Goal: Task Accomplishment & Management: Complete application form

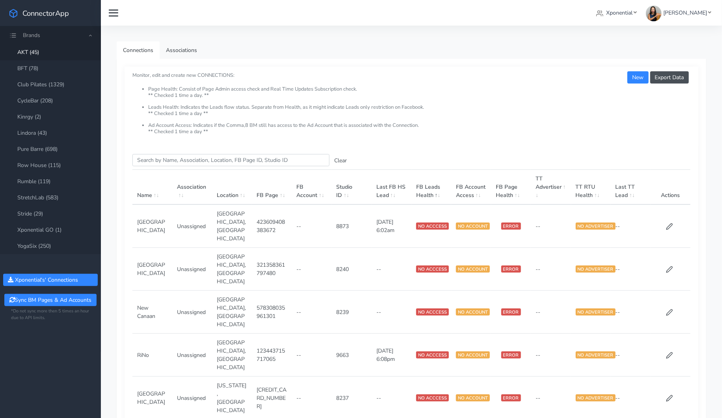
click at [89, 36] on span "Brands" at bounding box center [50, 35] width 101 height 18
click at [90, 37] on span "Brands" at bounding box center [50, 35] width 101 height 18
click at [116, 17] on span at bounding box center [114, 13] width 10 height 10
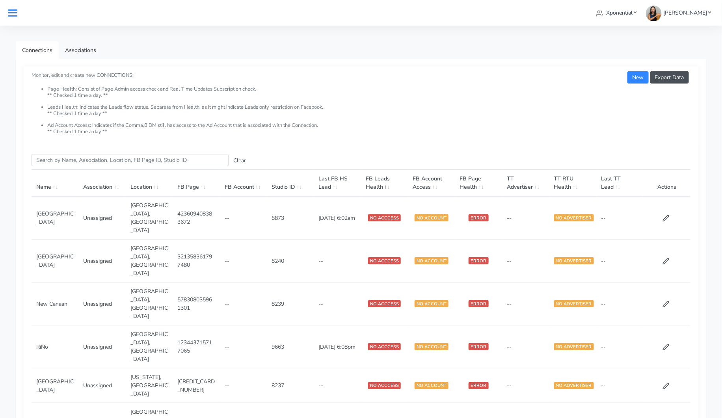
click at [8, 13] on icon at bounding box center [12, 12] width 9 height 1
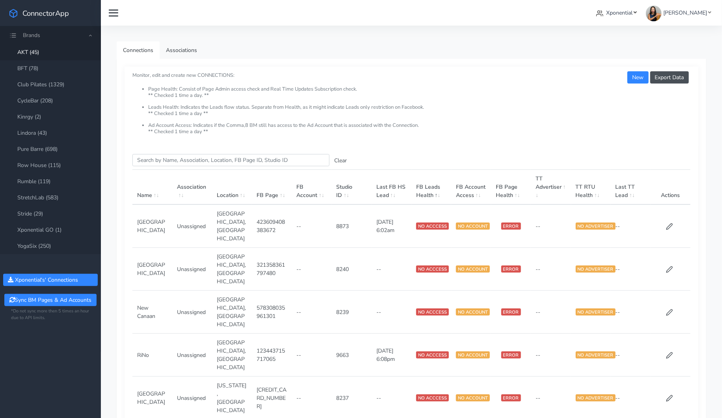
click at [617, 12] on link "Xponential" at bounding box center [616, 13] width 47 height 15
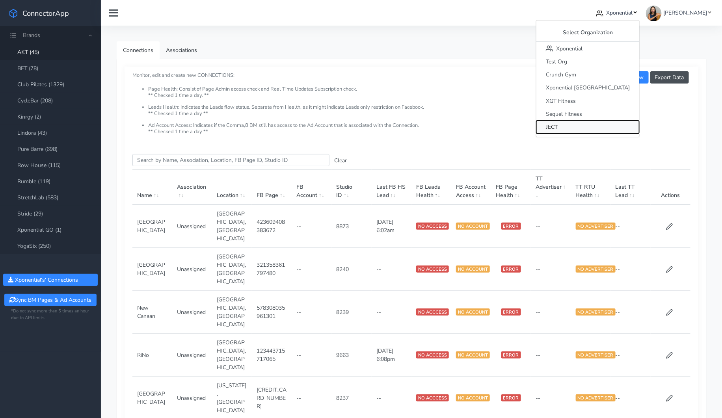
click at [557, 124] on span "JECT" at bounding box center [551, 126] width 12 height 7
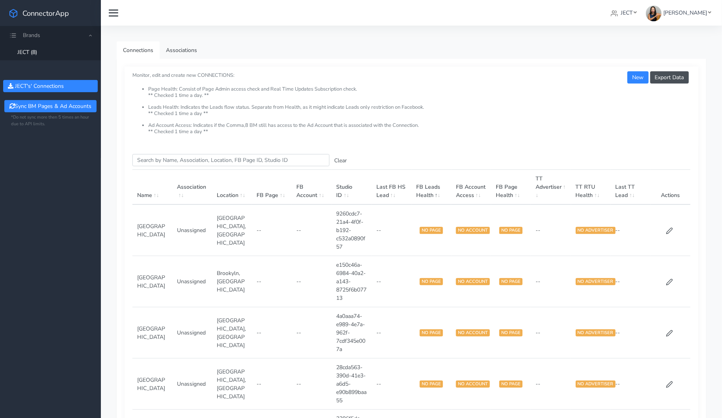
scroll to position [2, 0]
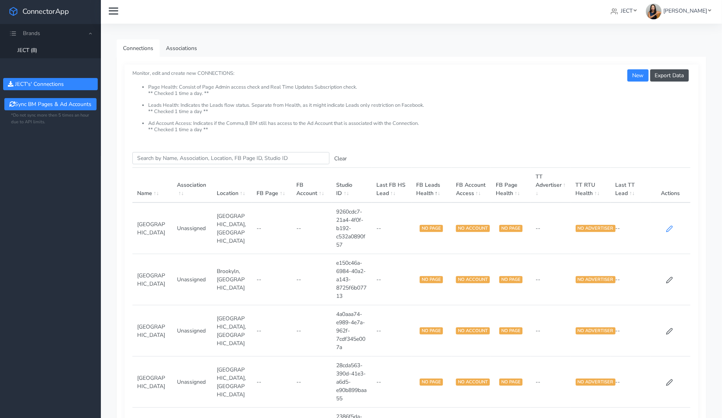
click at [668, 228] on icon at bounding box center [669, 228] width 7 height 7
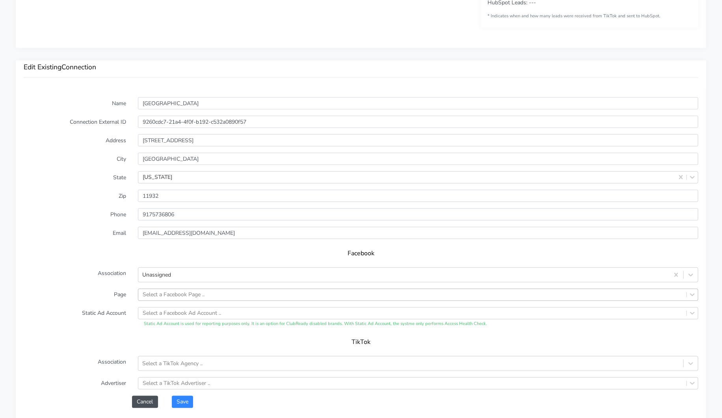
scroll to position [493, 0]
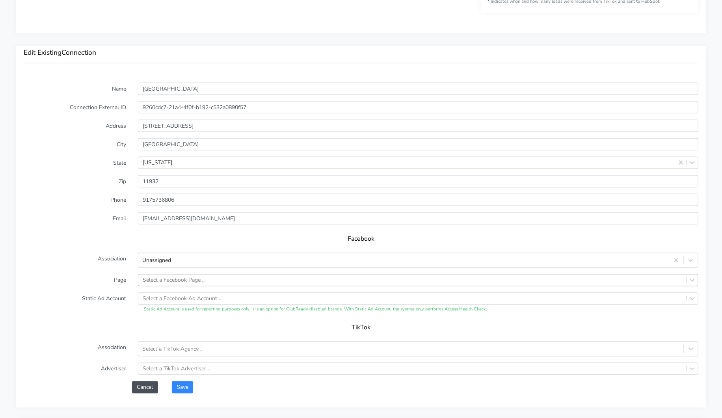
click at [204, 277] on div "Select a Facebook Page .." at bounding box center [174, 280] width 62 height 8
paste input "667653006992826"
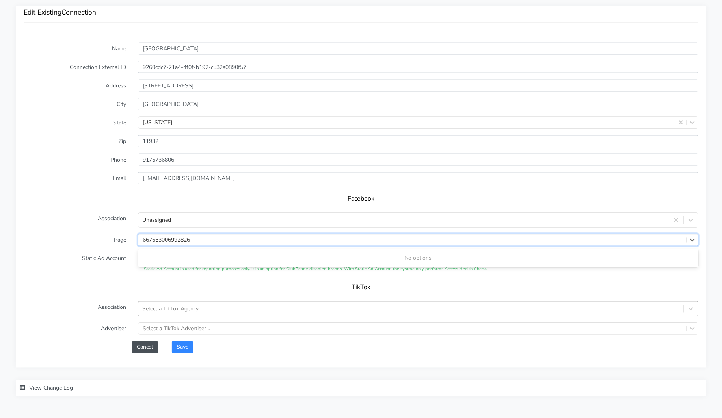
scroll to position [558, 0]
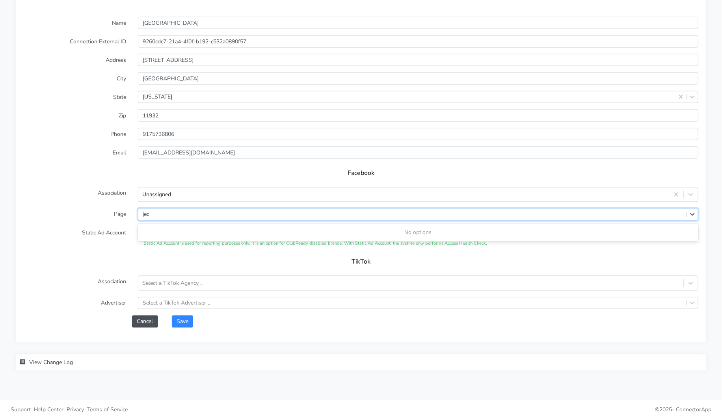
type input "ject"
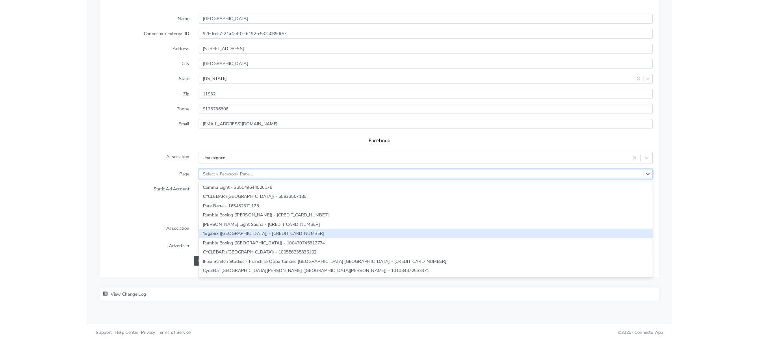
scroll to position [0, 0]
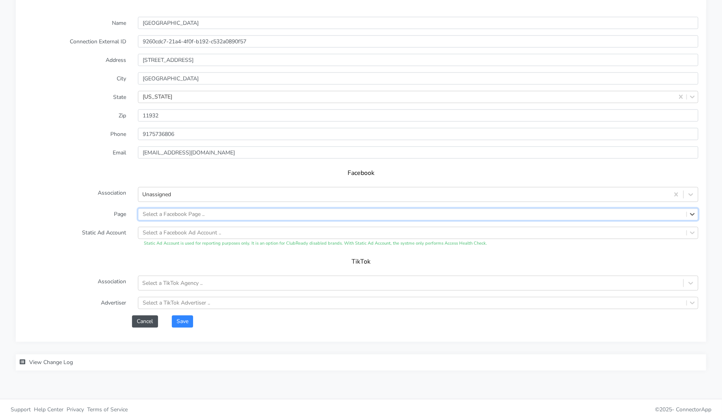
click at [246, 215] on div "Select a Facebook Page .." at bounding box center [412, 214] width 548 height 11
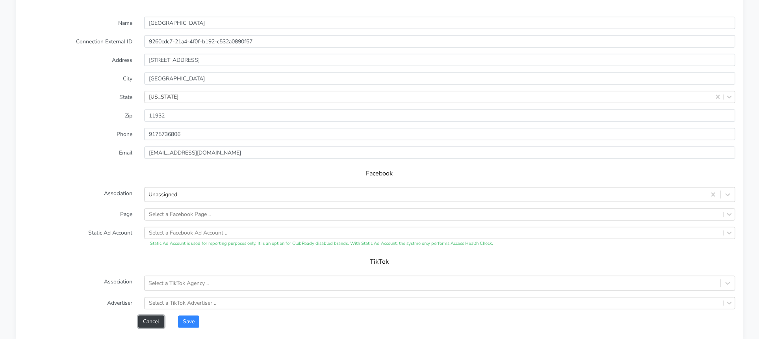
click at [145, 324] on button "Cancel" at bounding box center [151, 321] width 26 height 12
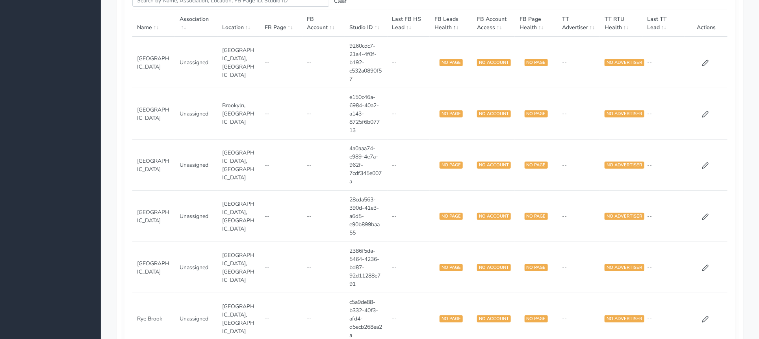
scroll to position [152, 0]
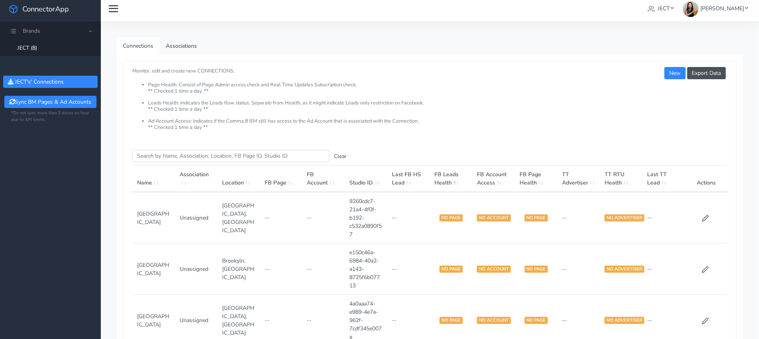
scroll to position [21, 0]
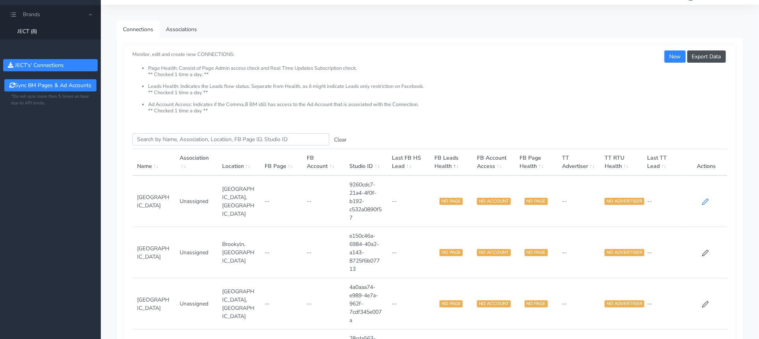
click at [707, 205] on icon at bounding box center [705, 201] width 7 height 7
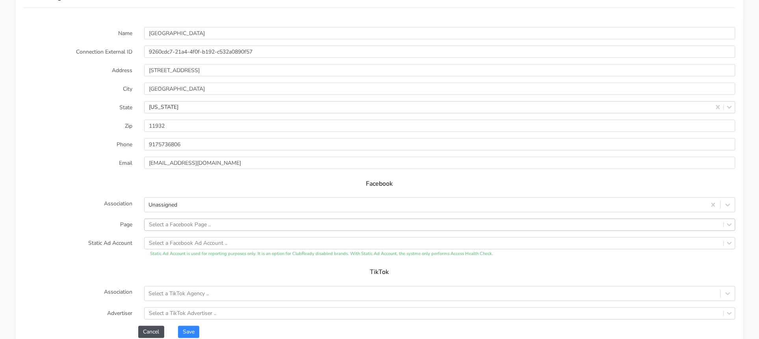
scroll to position [563, 0]
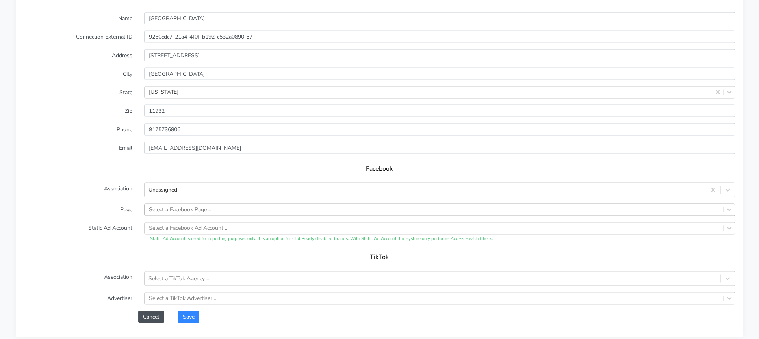
click at [245, 216] on div "Select a Facebook Page .." at bounding box center [439, 210] width 591 height 12
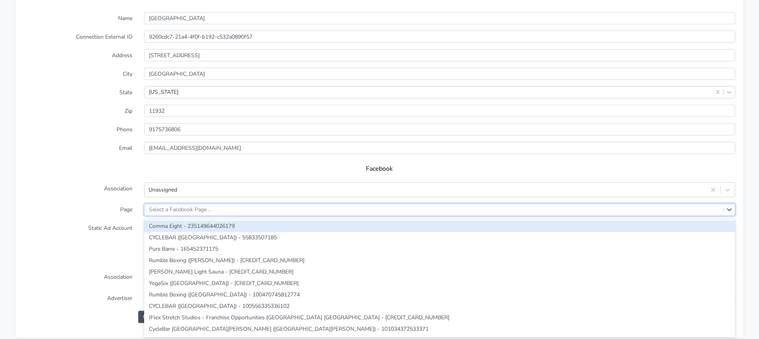
paste input "667653006992826"
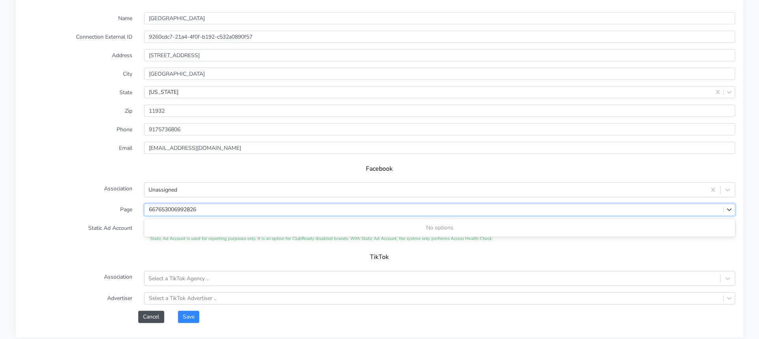
type input "667653006992826"
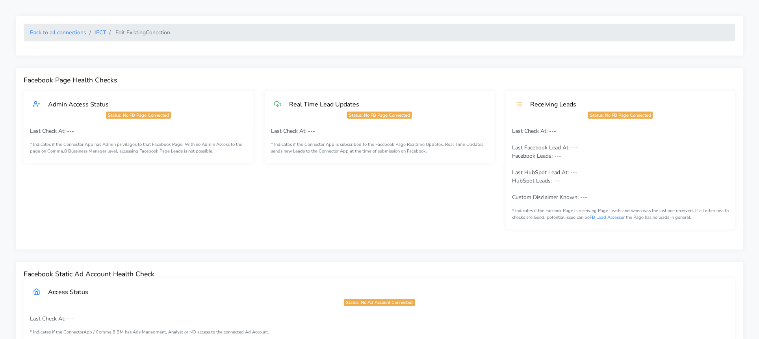
click at [346, 209] on div "Real Time Lead Updates Status: No FB Page Connected Last Check At: --- * Indica…" at bounding box center [379, 166] width 241 height 151
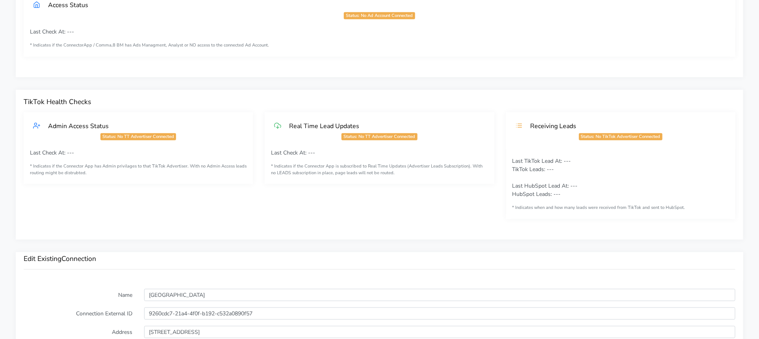
scroll to position [526, 0]
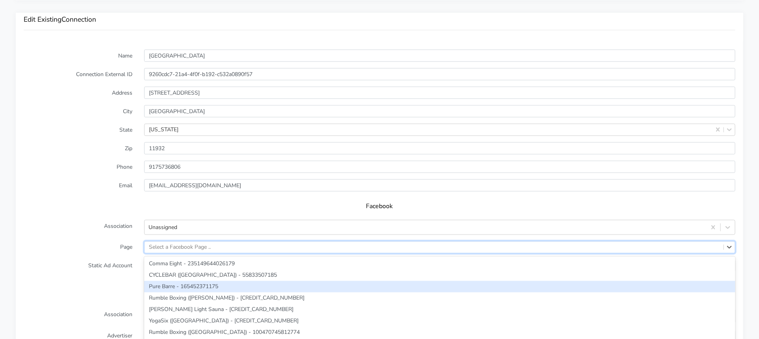
click at [189, 246] on div "option Pure Barre - 165452371175 focused, 3 of 153. 153 results available. Use …" at bounding box center [439, 247] width 591 height 12
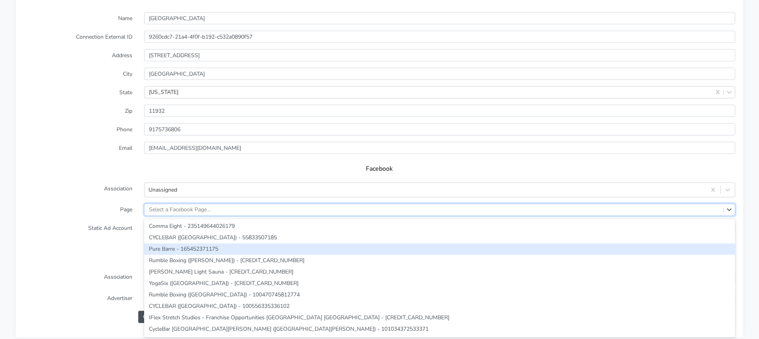
paste input "667653006992826"
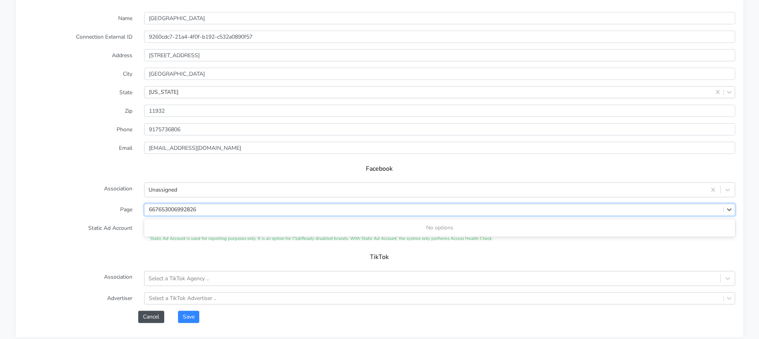
type input "667653006992826"
click at [69, 173] on div "Facebook" at bounding box center [380, 171] width 712 height 22
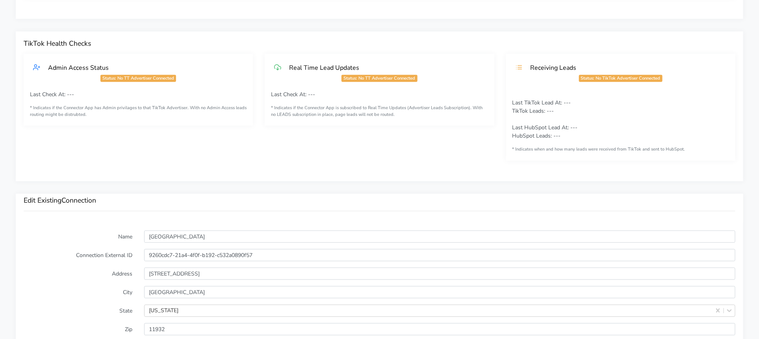
scroll to position [638, 0]
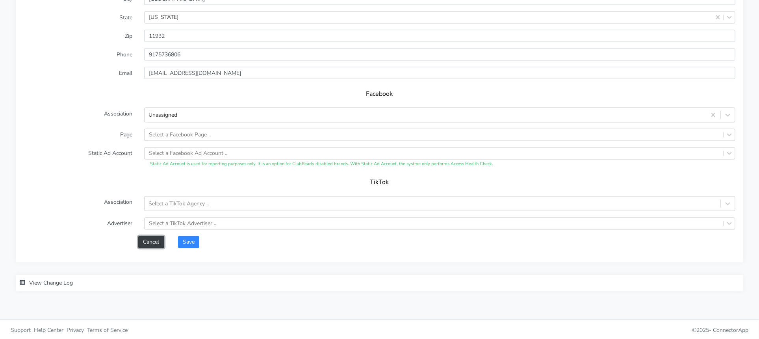
click at [157, 243] on button "Cancel" at bounding box center [151, 242] width 26 height 12
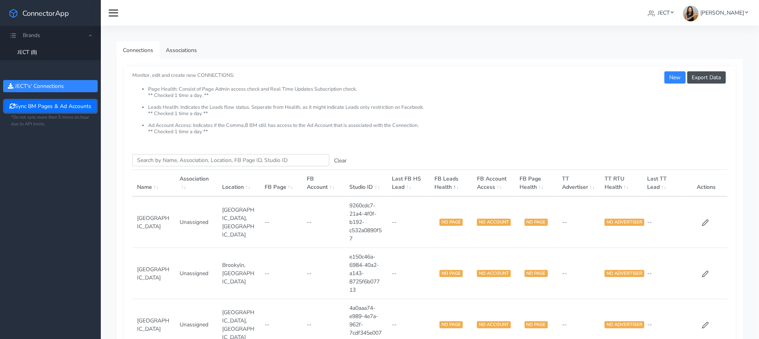
click at [21, 104] on button "Sync BM Pages & Ad Accounts" at bounding box center [50, 106] width 92 height 12
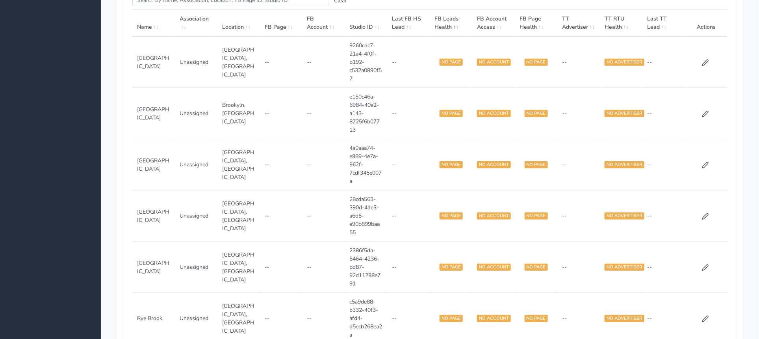
scroll to position [105, 0]
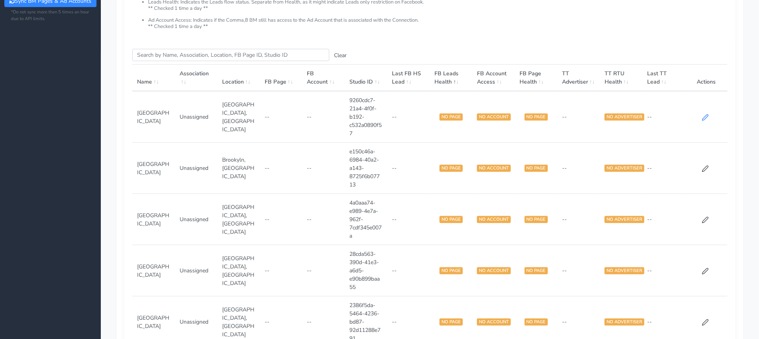
click at [706, 121] on icon at bounding box center [705, 117] width 7 height 7
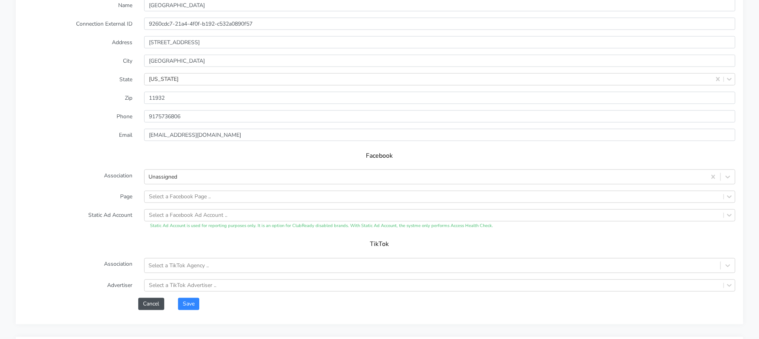
scroll to position [638, 0]
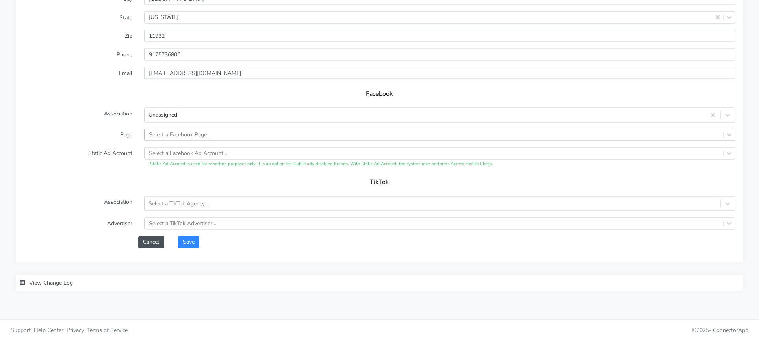
click at [289, 137] on div "Select a Facebook Page .." at bounding box center [434, 134] width 579 height 11
paste input "667653006992826"
type input "667653006992826"
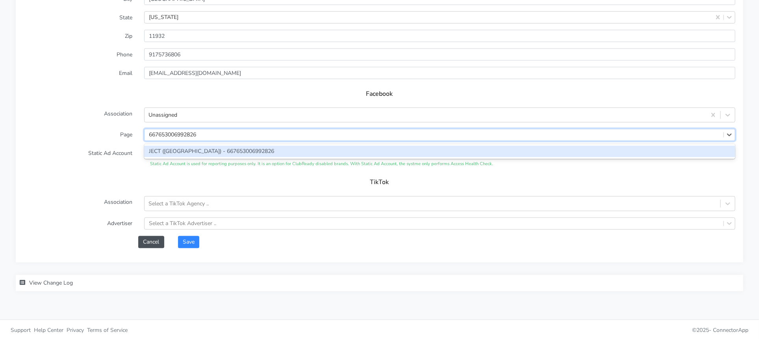
click at [234, 146] on div "JECT (Bridgehampton) - 667653006992826" at bounding box center [439, 151] width 591 height 11
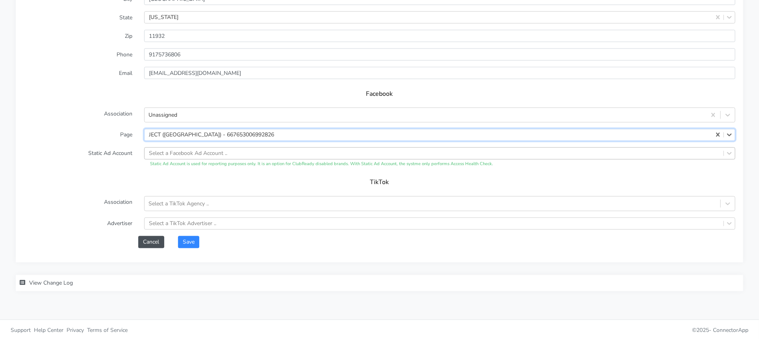
click at [172, 154] on div "Select a Facebook Ad Account .." at bounding box center [188, 153] width 78 height 8
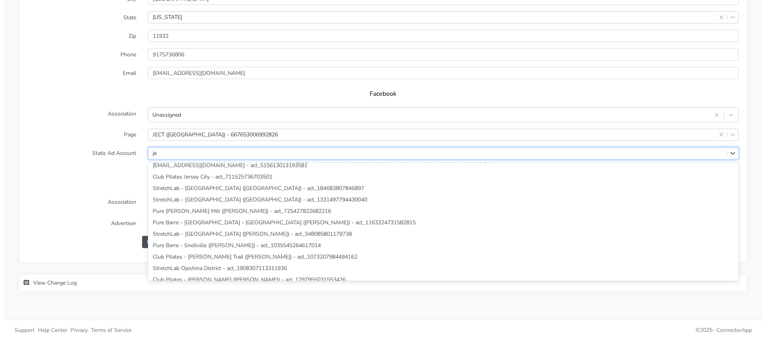
scroll to position [0, 0]
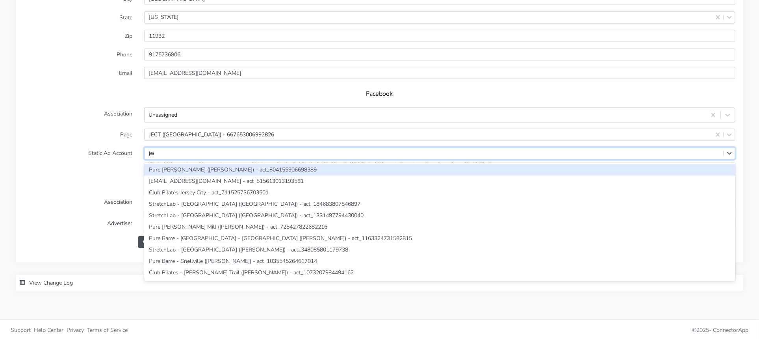
type input "ject"
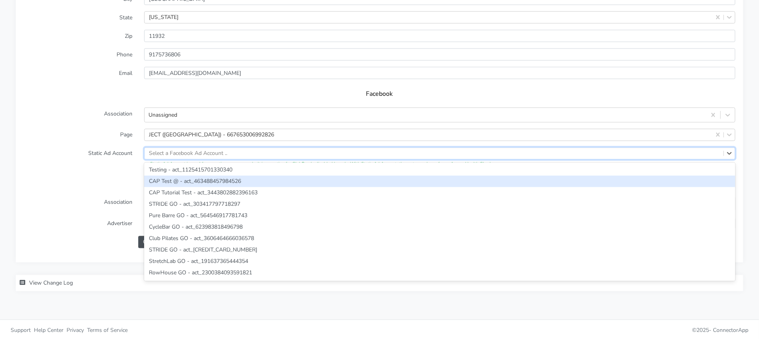
click at [86, 187] on div "TikTok" at bounding box center [380, 185] width 712 height 22
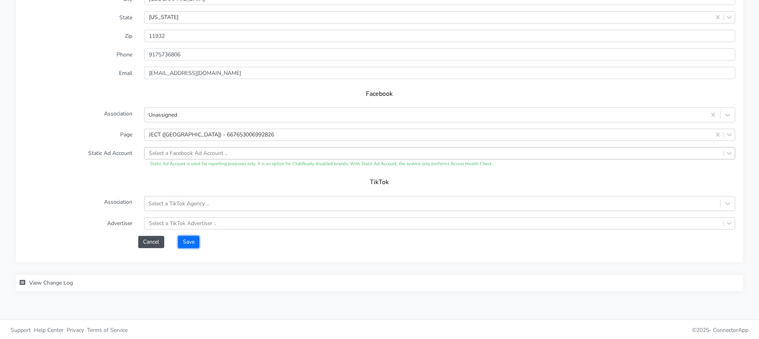
click at [191, 245] on button "Save" at bounding box center [188, 242] width 21 height 12
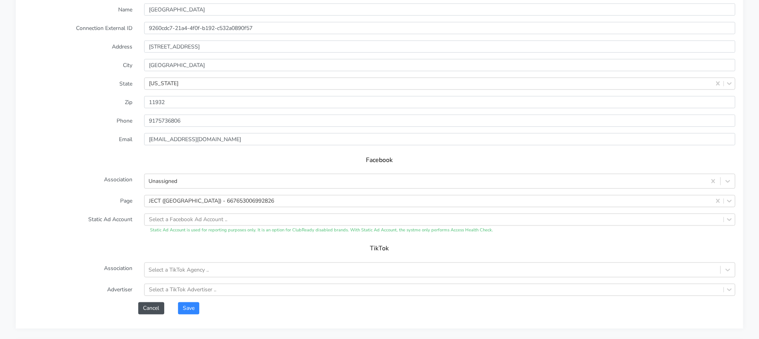
scroll to position [597, 0]
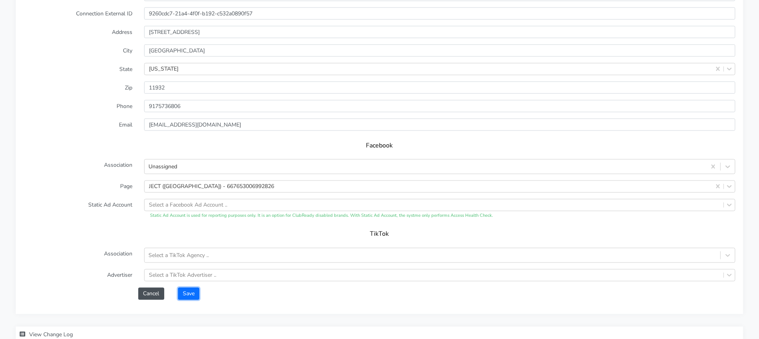
click at [191, 290] on button "Save" at bounding box center [188, 294] width 21 height 12
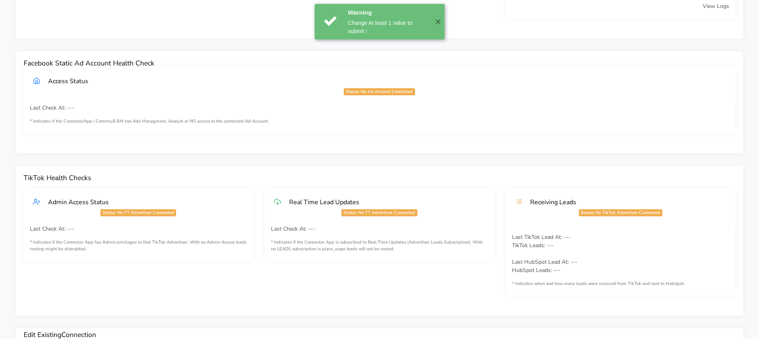
scroll to position [0, 0]
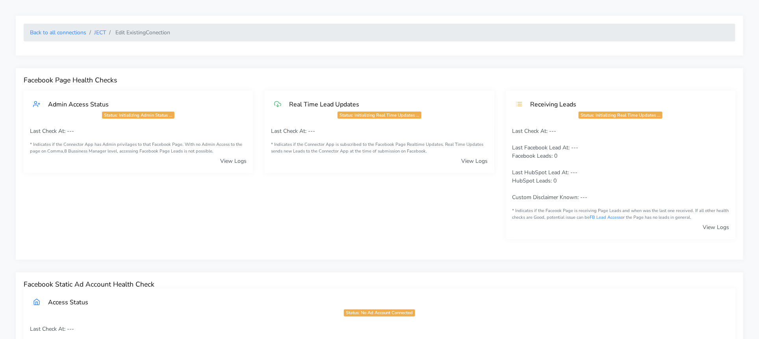
click at [102, 28] on ol "Back to all connections JECT Edit Existing Conection" at bounding box center [380, 33] width 712 height 18
click at [101, 29] on link "JECT" at bounding box center [100, 32] width 12 height 7
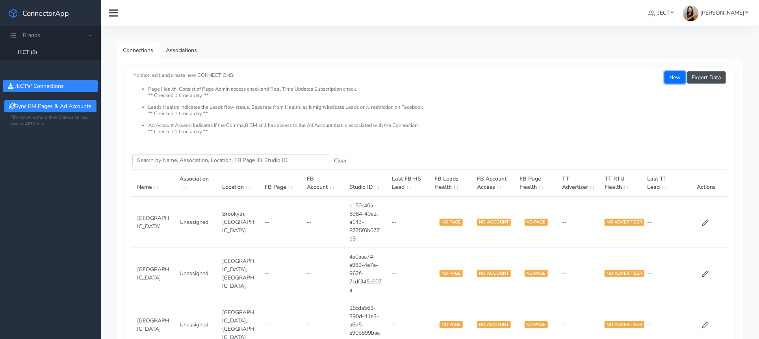
click at [675, 78] on button "New" at bounding box center [674, 77] width 21 height 12
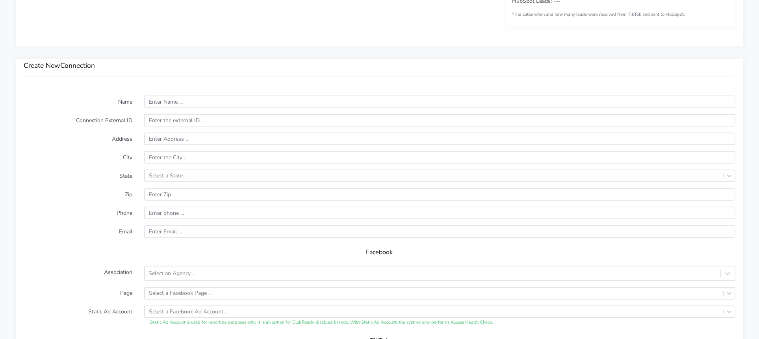
scroll to position [501, 0]
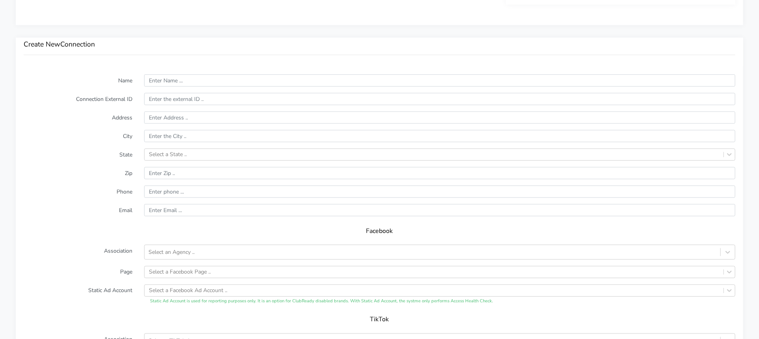
click at [177, 85] on form "Name Connection External ID Address City State Select a State .. Zip Phone Emai…" at bounding box center [380, 229] width 712 height 311
click at [178, 78] on input "text" at bounding box center [439, 80] width 591 height 12
type input "JECT"
click at [174, 118] on input "text" at bounding box center [439, 117] width 591 height 12
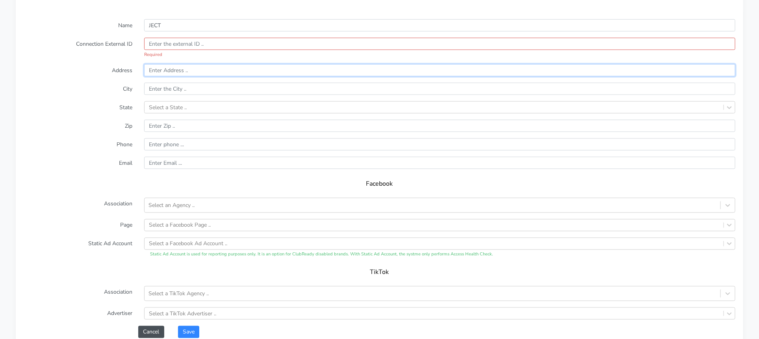
scroll to position [558, 0]
click at [199, 199] on form "Name JECT Connection External ID Required Address City State Select a State .. …" at bounding box center [380, 176] width 712 height 319
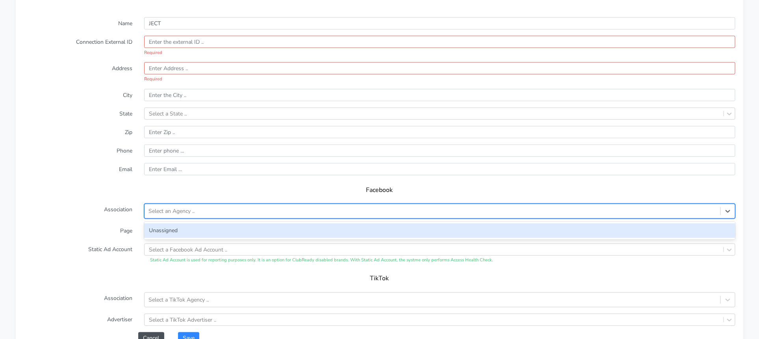
click at [200, 230] on div "Unassigned" at bounding box center [439, 230] width 591 height 15
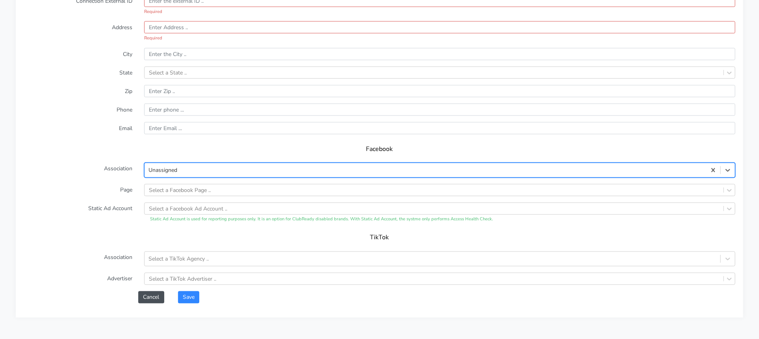
scroll to position [609, 0]
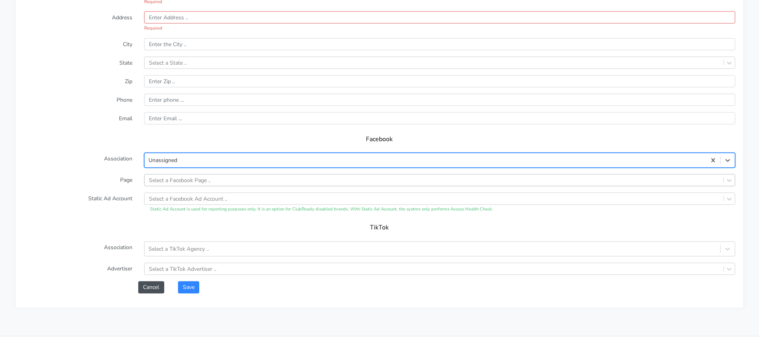
click at [176, 179] on div "Select a Facebook Page .." at bounding box center [180, 180] width 62 height 8
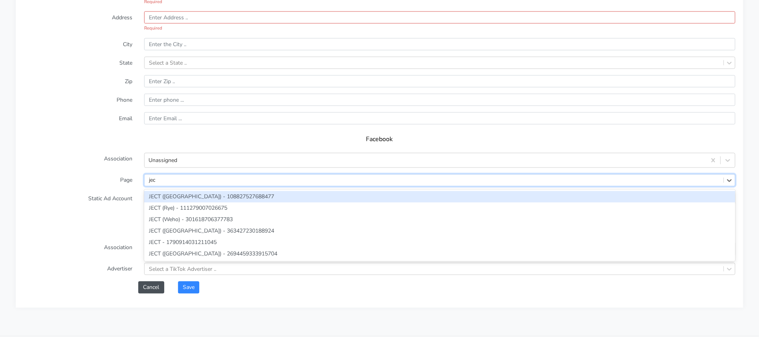
type input "ject"
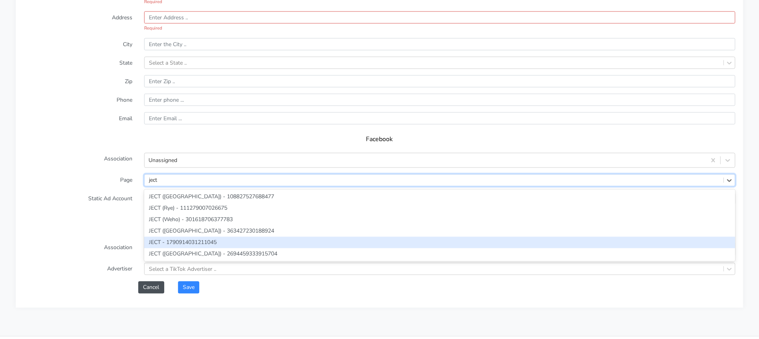
click at [185, 241] on div "JECT - 1790914031211045" at bounding box center [439, 242] width 591 height 11
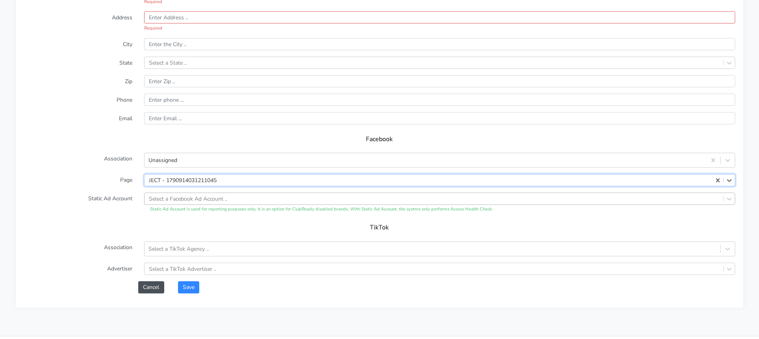
click at [173, 203] on div "Select a Facebook Ad Account .." at bounding box center [439, 199] width 591 height 12
type input "ject"
click at [85, 210] on label "Static Ad Account" at bounding box center [78, 203] width 121 height 20
click at [184, 288] on button "Save" at bounding box center [188, 287] width 21 height 12
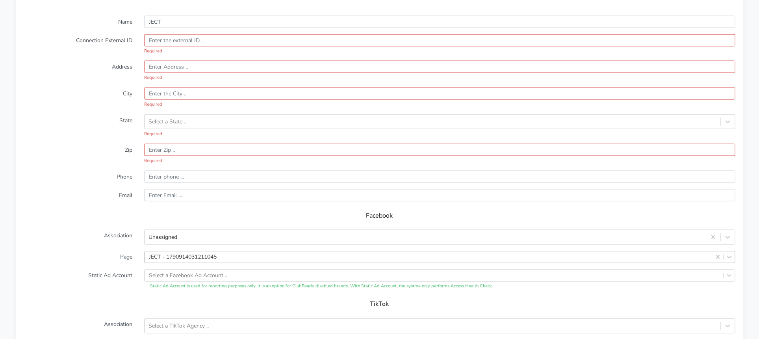
scroll to position [555, 0]
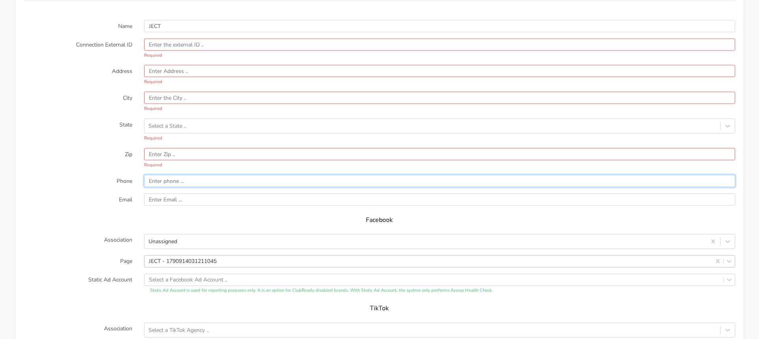
click at [175, 181] on input "input" at bounding box center [439, 181] width 591 height 12
paste input "(917) 633-2011"
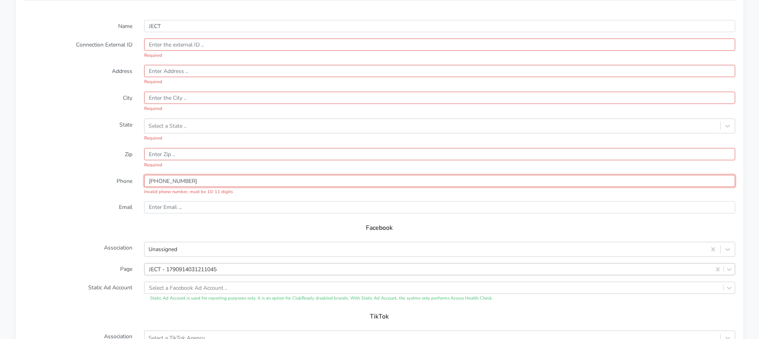
click at [163, 179] on input "input" at bounding box center [439, 181] width 591 height 12
click at [123, 167] on label "Zip" at bounding box center [78, 158] width 121 height 20
click at [122, 222] on div "Facebook" at bounding box center [380, 231] width 712 height 22
click at [158, 183] on input "input" at bounding box center [439, 181] width 591 height 12
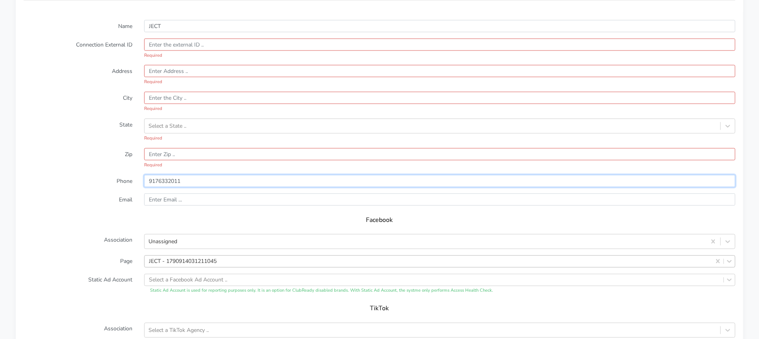
type input "9176332011"
click at [175, 195] on input "text" at bounding box center [439, 199] width 591 height 12
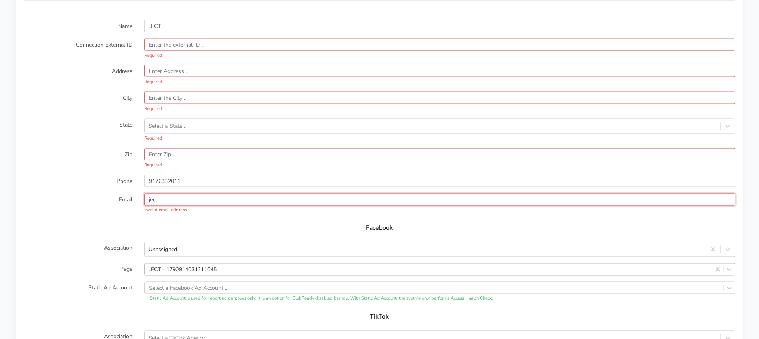
click at [174, 198] on input "ject" at bounding box center [439, 199] width 591 height 12
paste input "[EMAIL_ADDRESS][DOMAIN_NAME]"
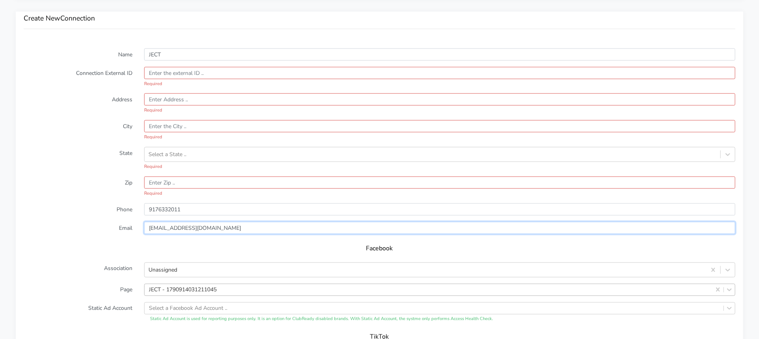
scroll to position [523, 0]
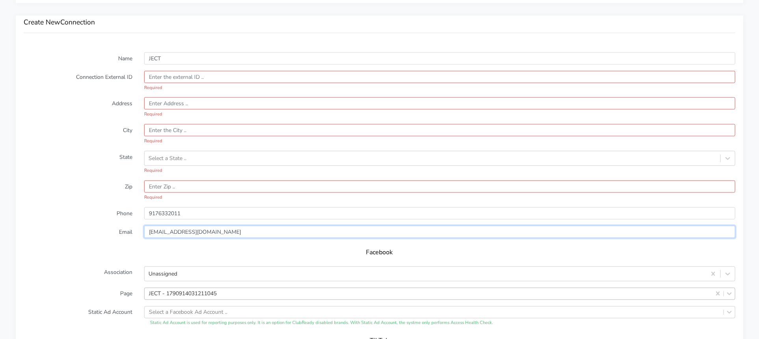
type input "[EMAIL_ADDRESS][DOMAIN_NAME]"
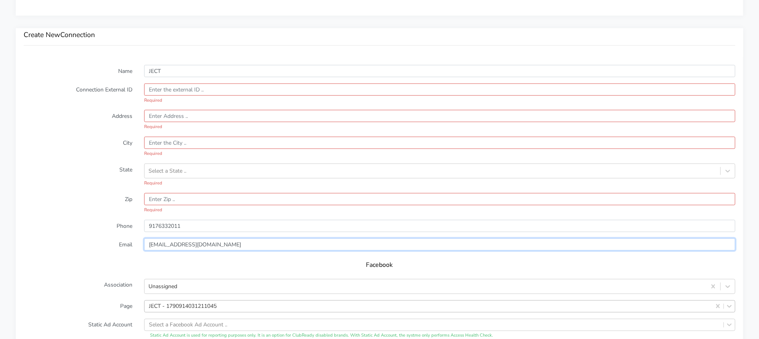
scroll to position [508, 0]
click at [204, 121] on input "text" at bounding box center [439, 118] width 591 height 12
paste input "[EMAIL_ADDRESS][DOMAIN_NAME]"
type input "[EMAIL_ADDRESS][DOMAIN_NAME]"
click at [199, 85] on input "text" at bounding box center [439, 91] width 591 height 12
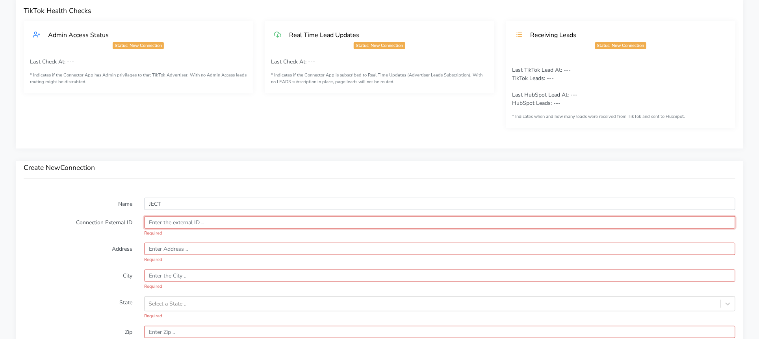
scroll to position [396, 0]
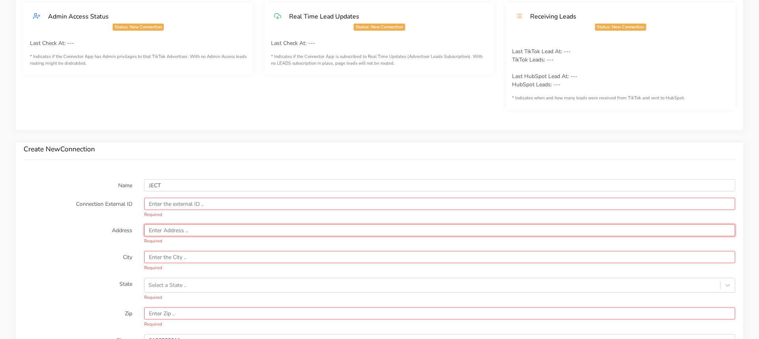
click at [158, 230] on input "text" at bounding box center [439, 230] width 591 height 12
paste input "West Village, NY 11 Christopher Street, New York, NY 10014"
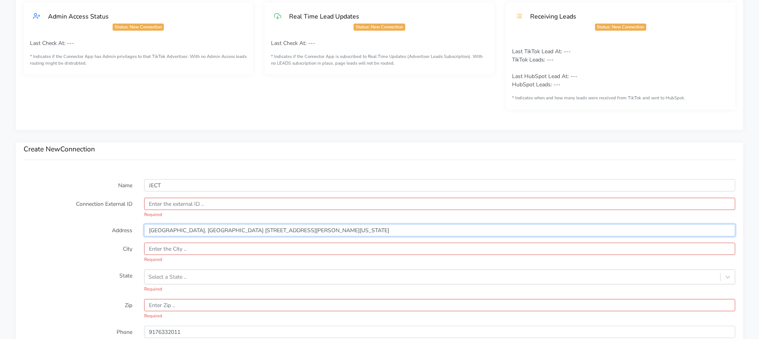
drag, startPoint x: 194, startPoint y: 230, endPoint x: 134, endPoint y: 226, distance: 60.4
click at [134, 226] on div "Address West Village, NY 11 Christopher Street, New York, NY 10014" at bounding box center [380, 230] width 724 height 12
type input "11 Christopher Street, New York, NY 10014"
click at [184, 251] on input "text" at bounding box center [439, 249] width 591 height 12
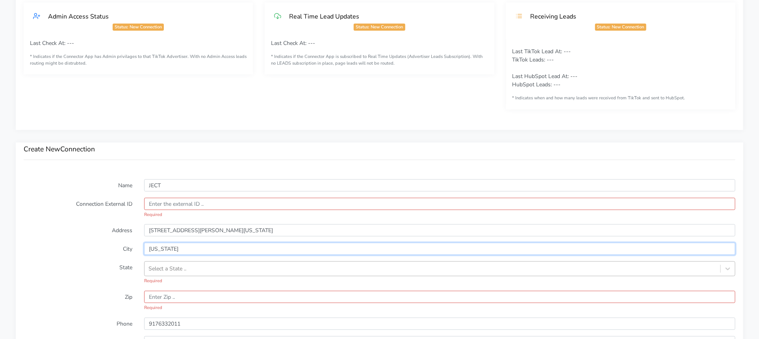
type input "[US_STATE]"
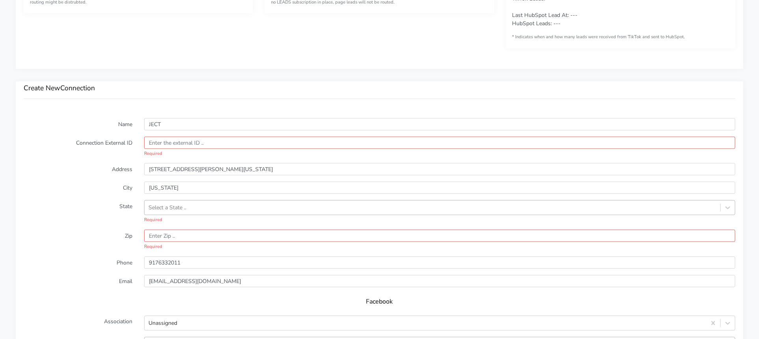
click at [200, 215] on div "Select a State .." at bounding box center [439, 207] width 591 height 15
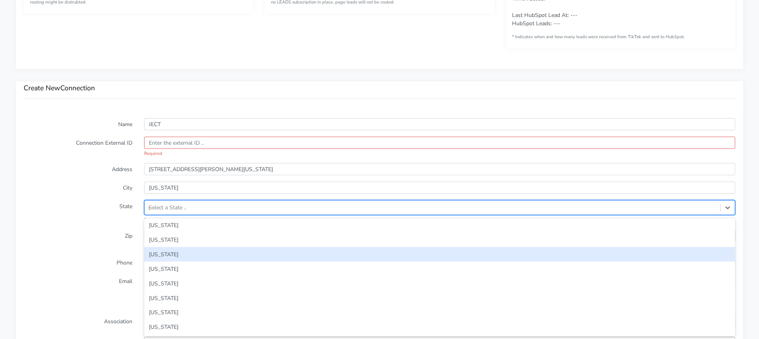
scroll to position [0, 0]
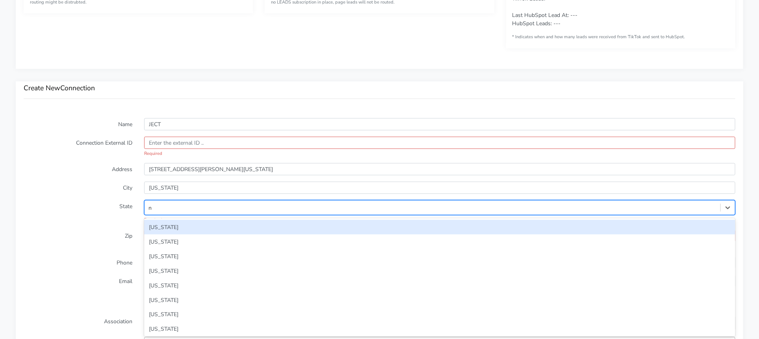
type input "ny"
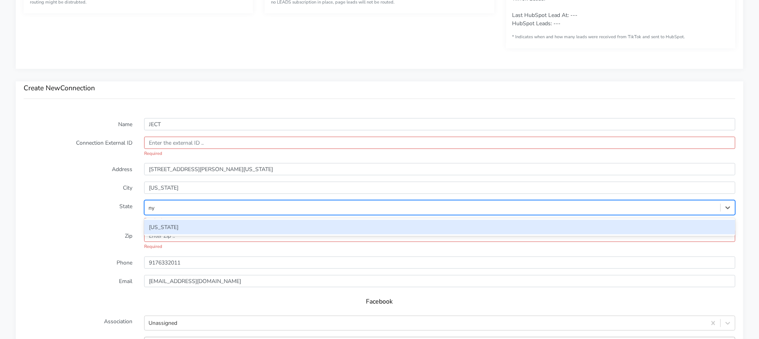
click at [226, 229] on div "[US_STATE]" at bounding box center [439, 227] width 591 height 15
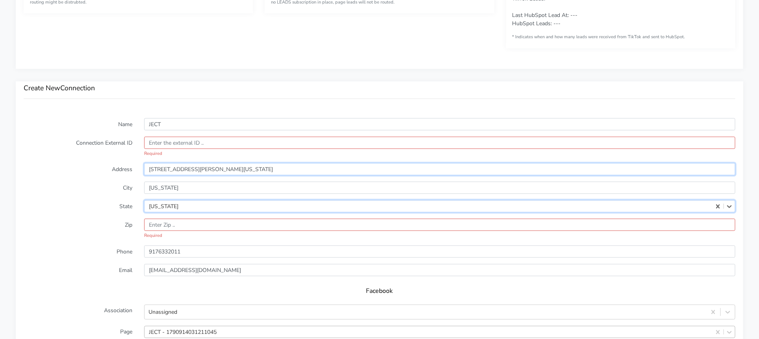
click at [247, 163] on input "11 Christopher Street, New York, NY 10014" at bounding box center [439, 169] width 591 height 12
click at [247, 168] on input "11 Christopher Street, New York, NY 10014" at bounding box center [439, 169] width 591 height 12
click at [191, 224] on input "input" at bounding box center [439, 225] width 591 height 12
paste input "10014"
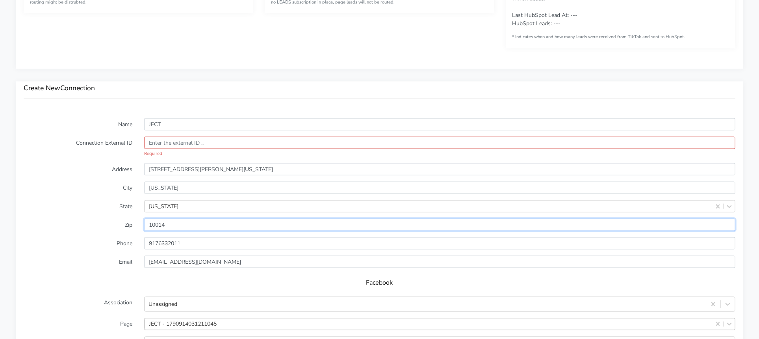
type input "10014"
drag, startPoint x: 273, startPoint y: 168, endPoint x: 203, endPoint y: 171, distance: 70.1
click at [203, 171] on input "11 Christopher Street, New York, NY 10014" at bounding box center [439, 169] width 591 height 12
type input "[STREET_ADDRESS][PERSON_NAME]"
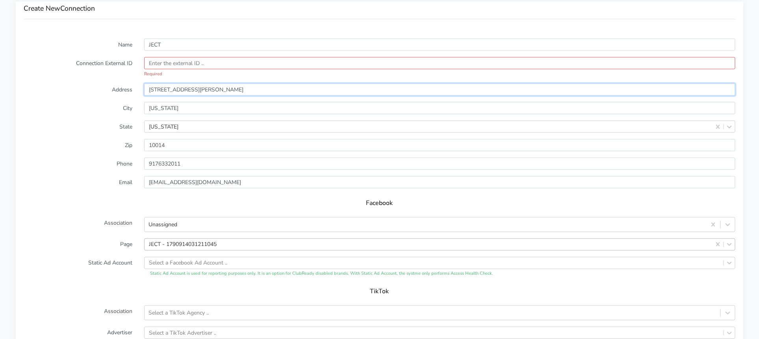
scroll to position [593, 0]
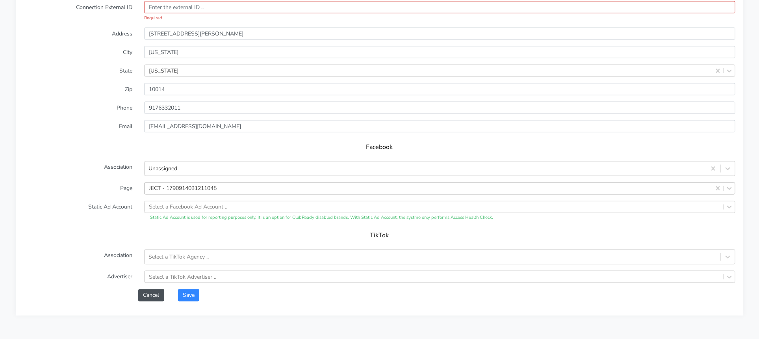
click at [263, 237] on h5 "TikTok" at bounding box center [380, 235] width 696 height 7
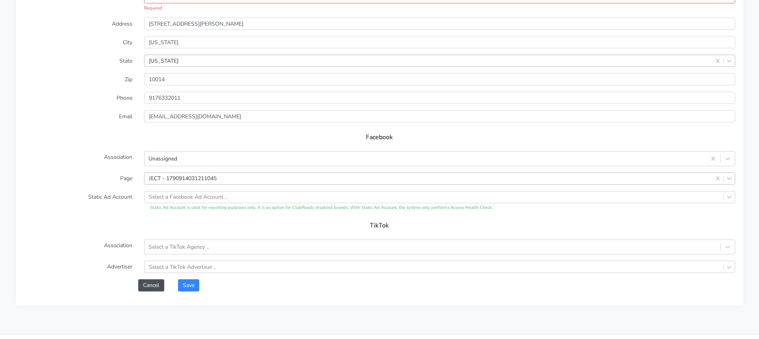
scroll to position [533, 0]
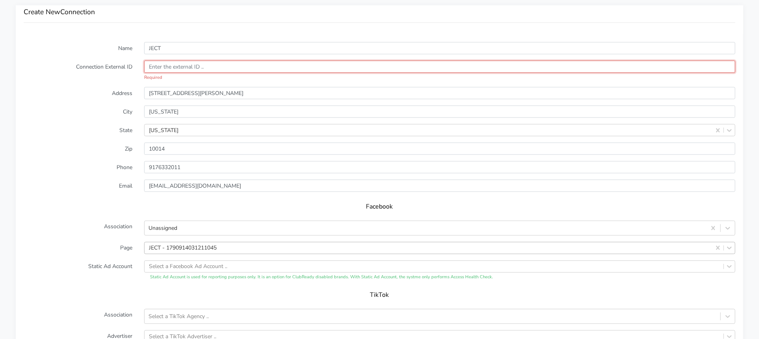
click at [203, 67] on input "text" at bounding box center [439, 67] width 591 height 12
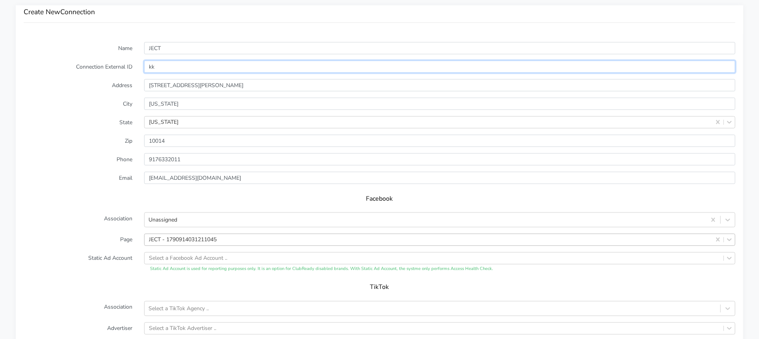
type input "k"
type input "jectnational-aa2048"
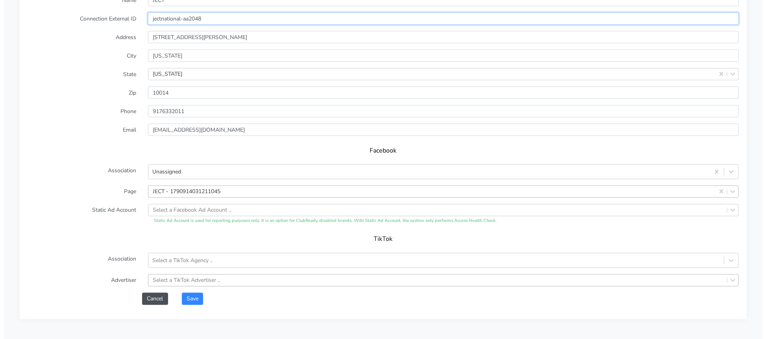
scroll to position [609, 0]
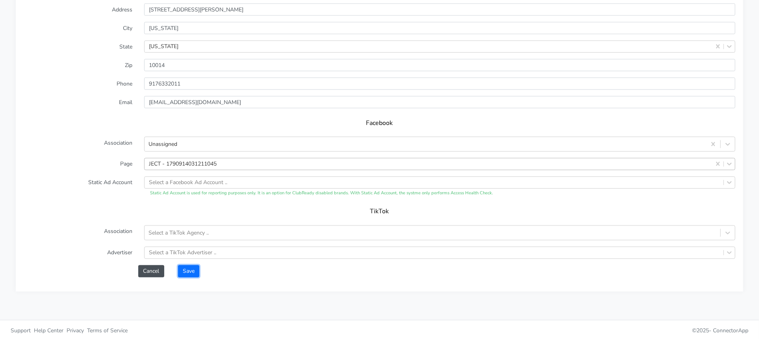
click at [187, 269] on button "Save" at bounding box center [188, 271] width 21 height 12
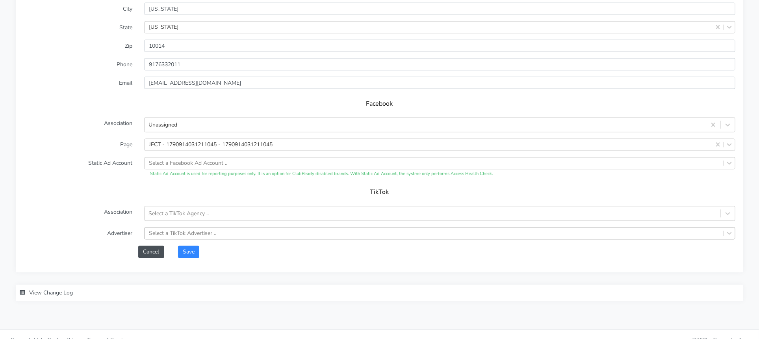
scroll to position [632, 0]
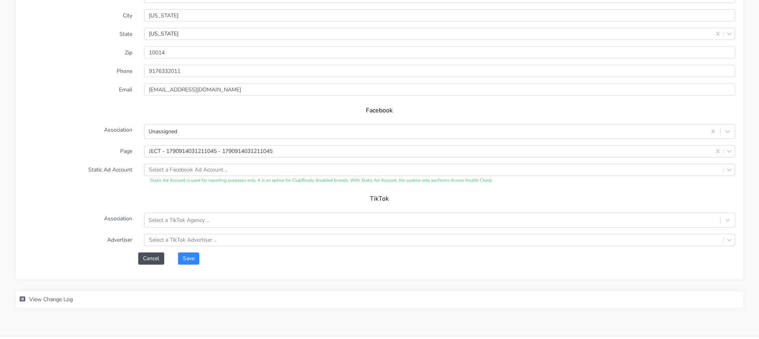
click at [206, 264] on div "Name JECT Connection External ID jectnational-aa2048 Address 11 Christopher Str…" at bounding box center [379, 112] width 727 height 333
click at [185, 258] on button "Save" at bounding box center [188, 258] width 21 height 12
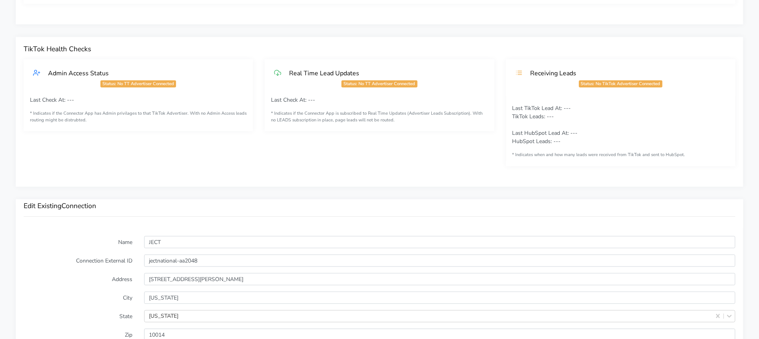
scroll to position [0, 0]
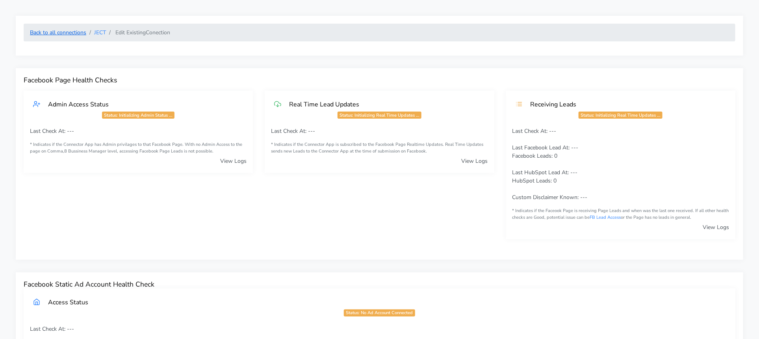
click at [52, 31] on link "Back to all connections" at bounding box center [58, 32] width 56 height 7
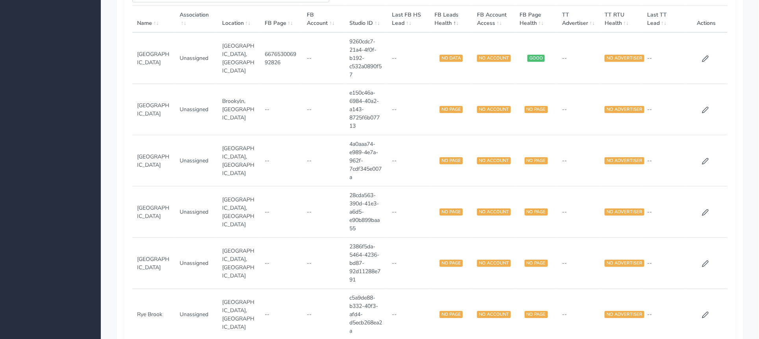
scroll to position [332, 0]
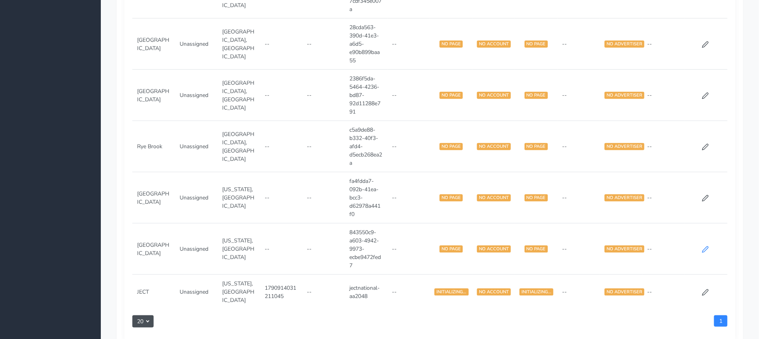
click at [707, 253] on icon at bounding box center [705, 249] width 7 height 7
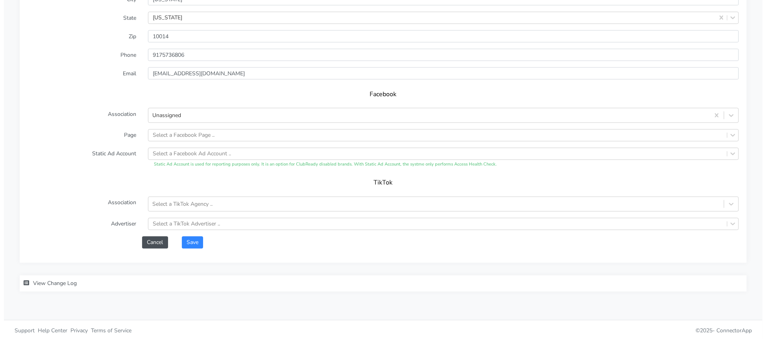
scroll to position [638, 0]
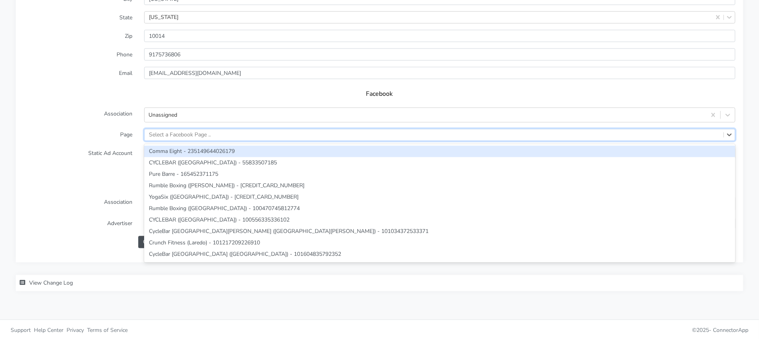
click at [223, 134] on div "Select a Facebook Page .." at bounding box center [434, 134] width 579 height 11
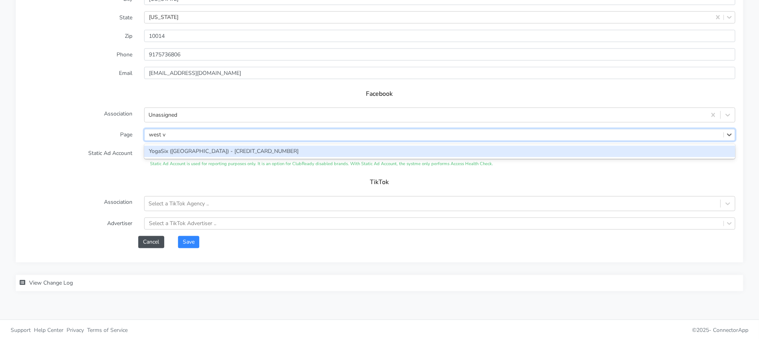
type input "west vi"
click at [226, 148] on div "JECT (West Village) - 2694459333915704" at bounding box center [439, 151] width 591 height 11
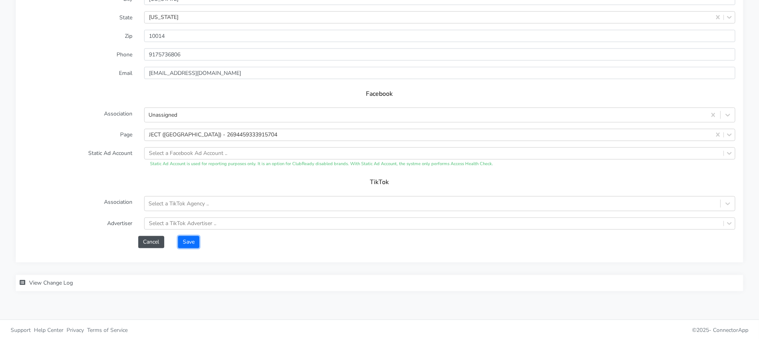
click at [186, 237] on button "Save" at bounding box center [188, 242] width 21 height 12
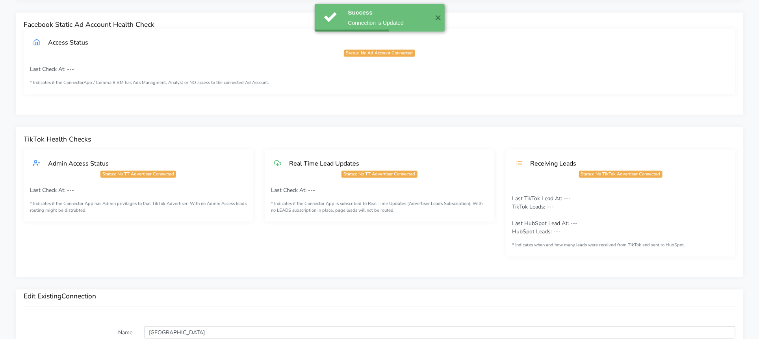
scroll to position [0, 0]
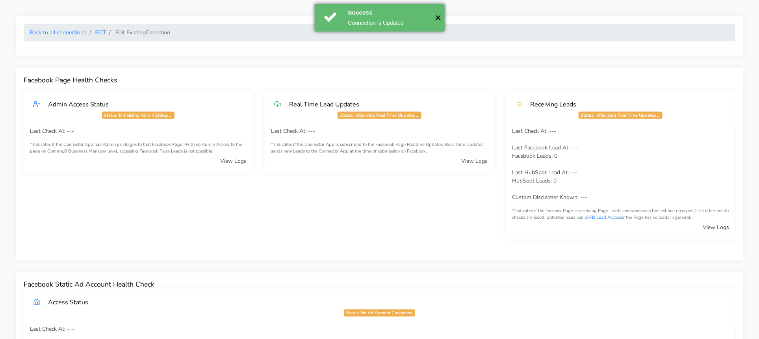
click at [441, 22] on button "✕" at bounding box center [438, 18] width 13 height 28
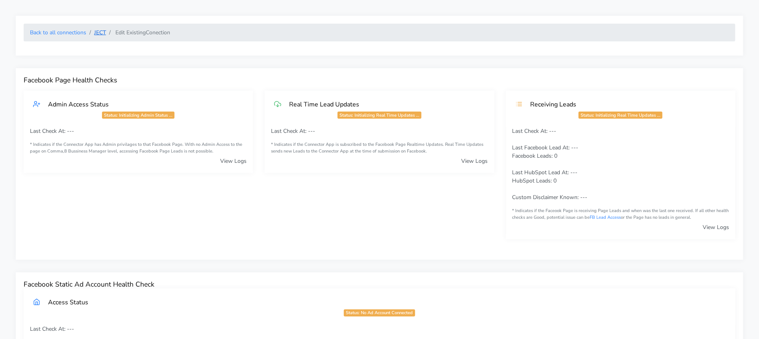
click at [97, 32] on link "JECT" at bounding box center [100, 32] width 12 height 7
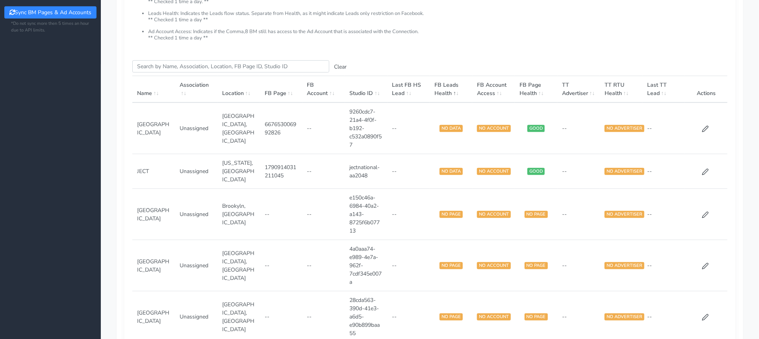
scroll to position [95, 0]
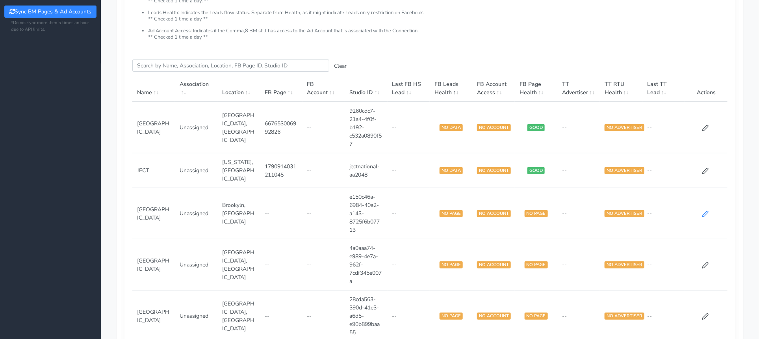
click at [707, 212] on icon at bounding box center [705, 214] width 6 height 6
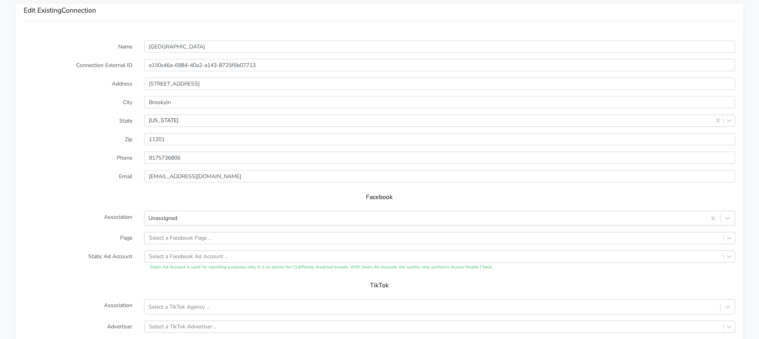
scroll to position [574, 0]
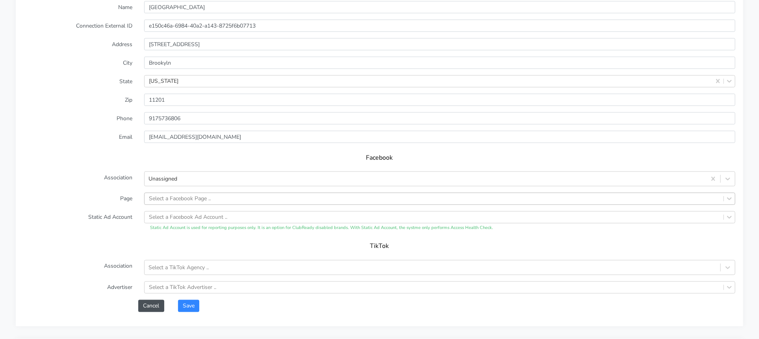
click at [194, 196] on div "Select a Facebook Page .." at bounding box center [180, 199] width 62 height 8
type input "b"
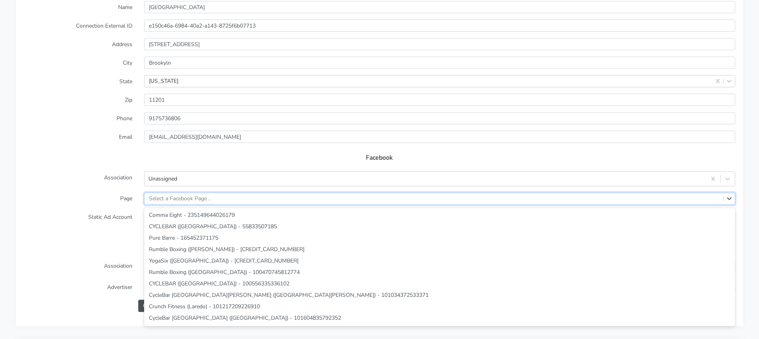
click at [95, 176] on label "Association" at bounding box center [78, 178] width 121 height 15
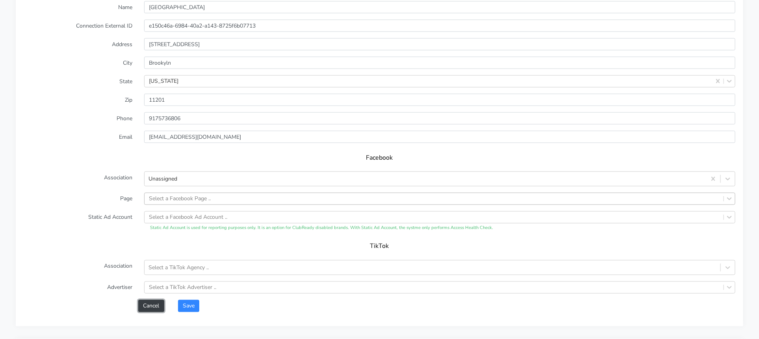
click at [147, 300] on button "Cancel" at bounding box center [151, 306] width 26 height 12
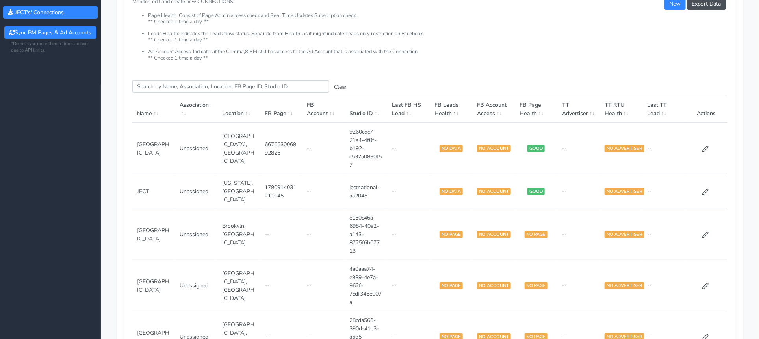
scroll to position [75, 0]
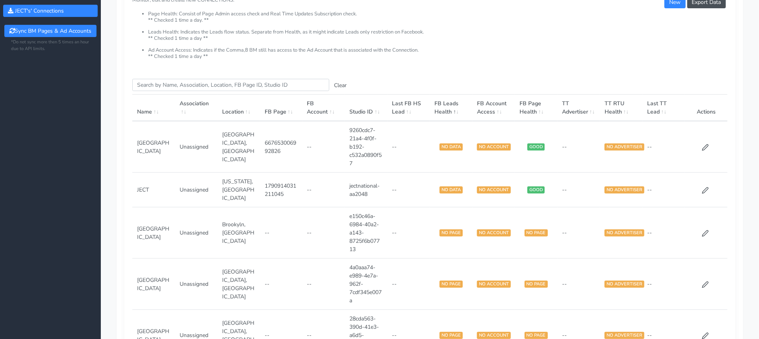
click at [701, 279] on td at bounding box center [706, 283] width 43 height 51
click at [705, 283] on icon at bounding box center [705, 284] width 6 height 6
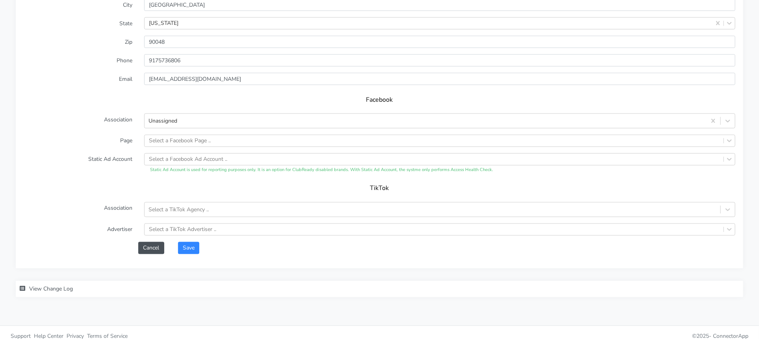
scroll to position [633, 0]
click at [226, 135] on div "Select a Facebook Page .." at bounding box center [434, 140] width 579 height 11
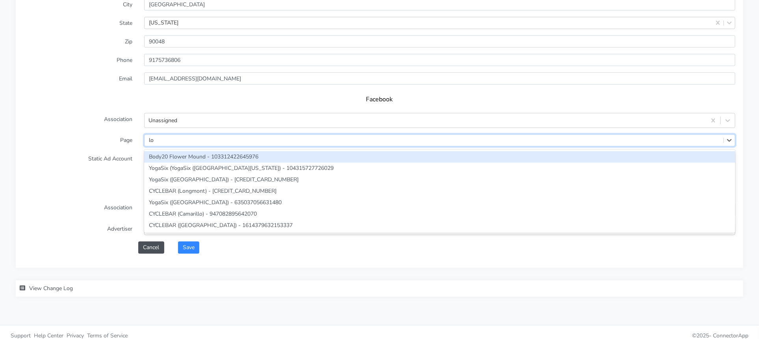
type input "l"
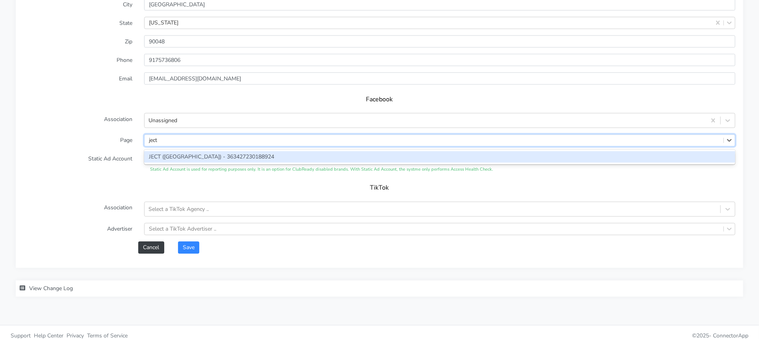
type input "ject"
click at [145, 244] on button "Cancel" at bounding box center [151, 247] width 26 height 12
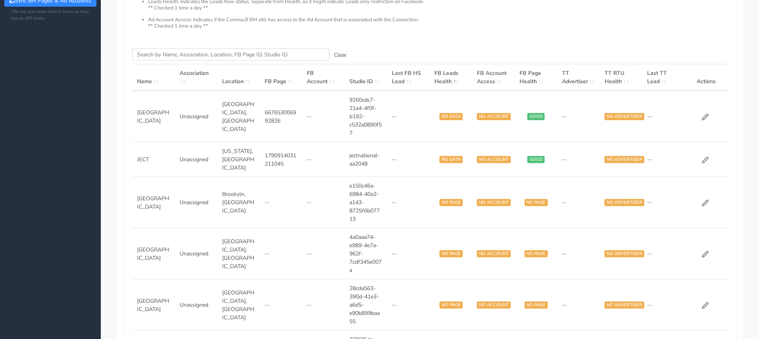
scroll to position [117, 0]
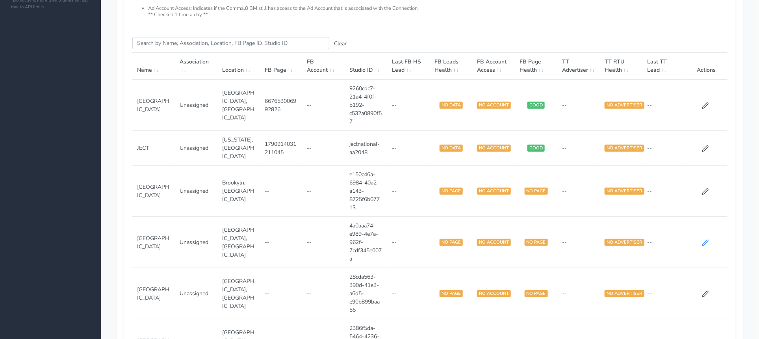
click at [702, 241] on icon at bounding box center [705, 242] width 7 height 7
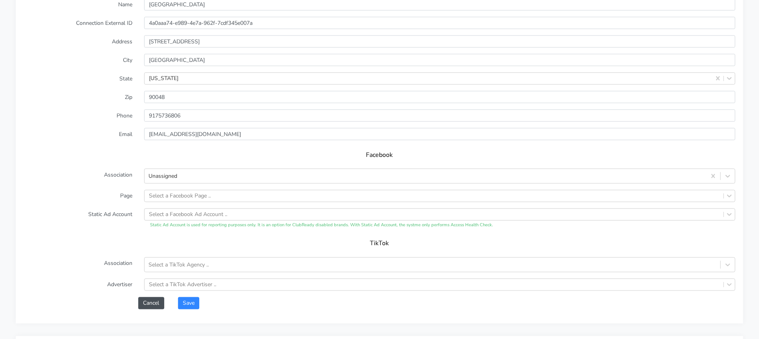
scroll to position [579, 0]
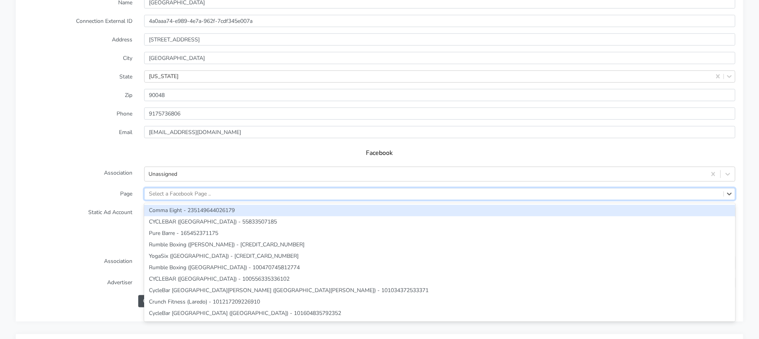
click at [233, 189] on div "Select a Facebook Page .." at bounding box center [434, 193] width 579 height 11
paste input "301618706377783"
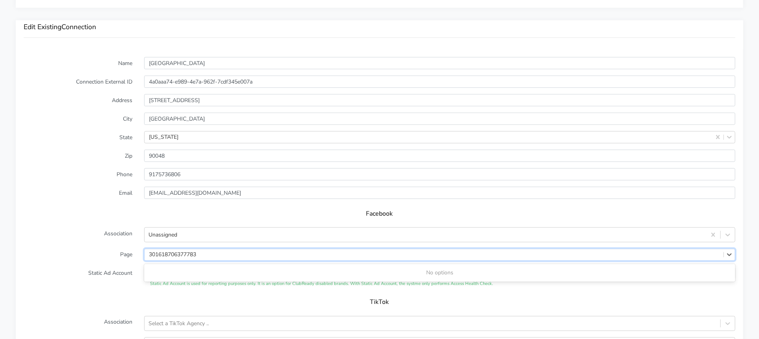
scroll to position [482, 0]
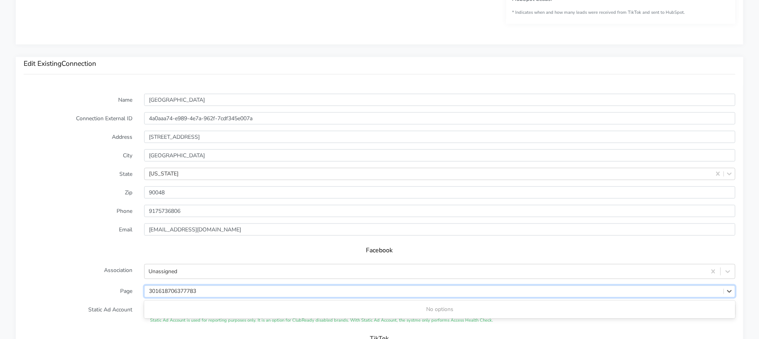
type input "301618706377783"
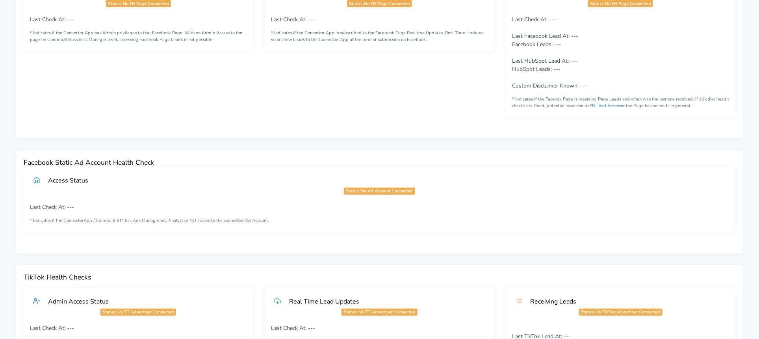
scroll to position [0, 0]
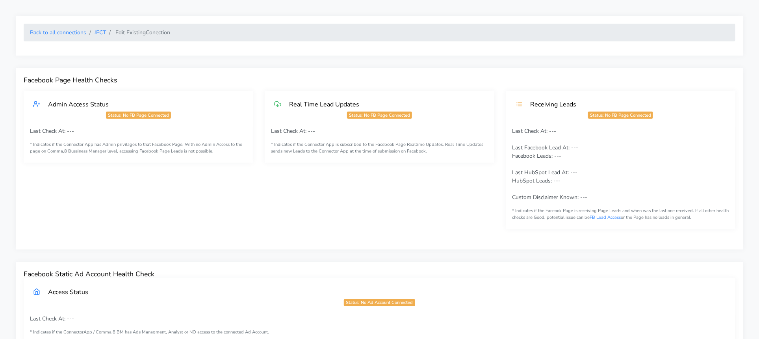
click at [103, 32] on link "JECT" at bounding box center [100, 32] width 12 height 7
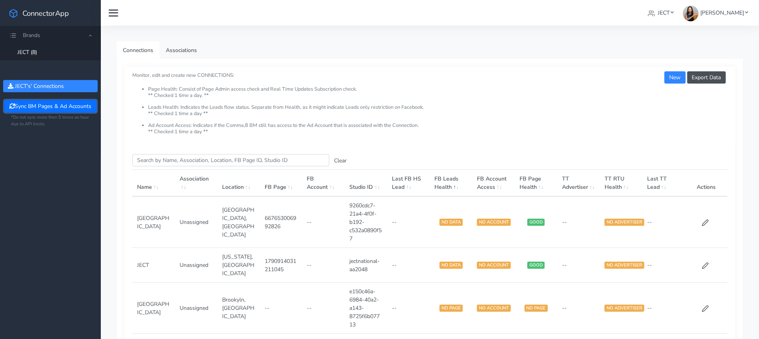
click at [58, 107] on button "Sync BM Pages & Ad Accounts" at bounding box center [50, 106] width 92 height 12
click at [422, 43] on ul "Connections Associations" at bounding box center [430, 49] width 627 height 17
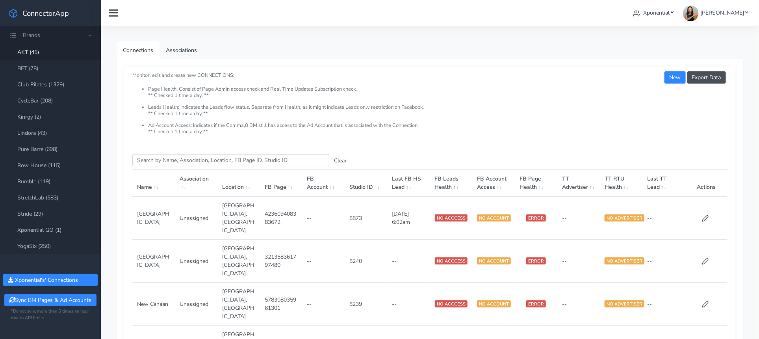
click at [670, 15] on span "Xponential" at bounding box center [657, 12] width 26 height 7
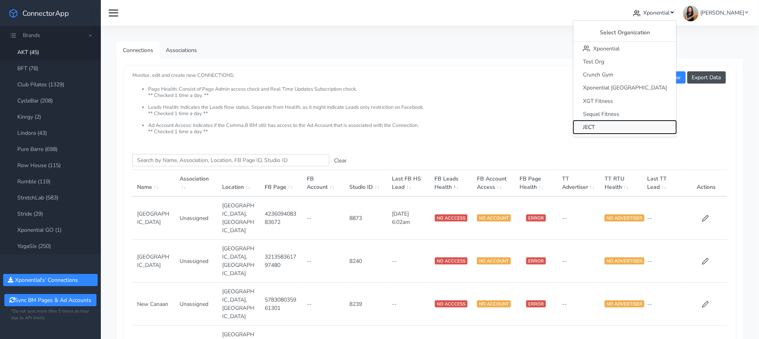
click at [595, 126] on span "JECT" at bounding box center [589, 126] width 12 height 7
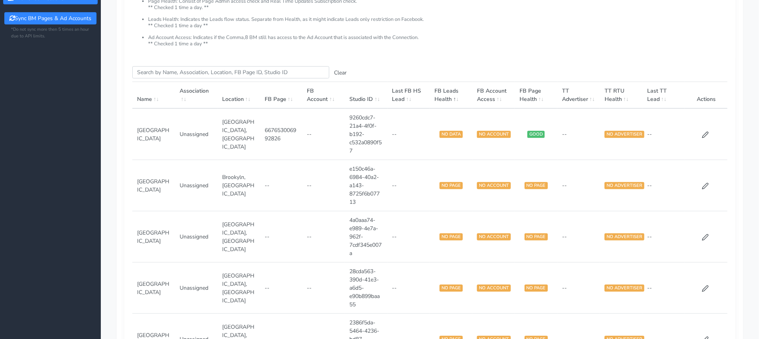
scroll to position [98, 0]
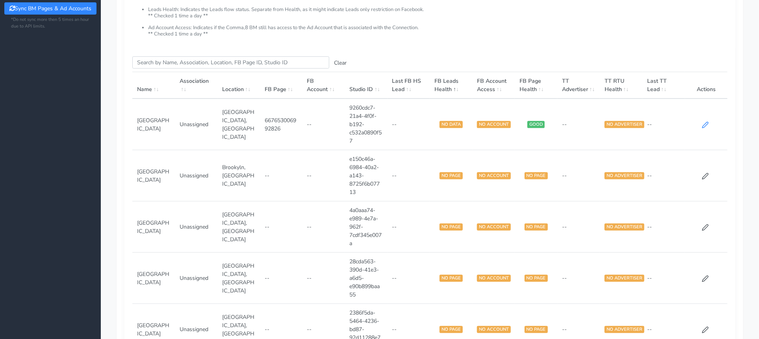
click at [703, 128] on icon at bounding box center [705, 124] width 7 height 7
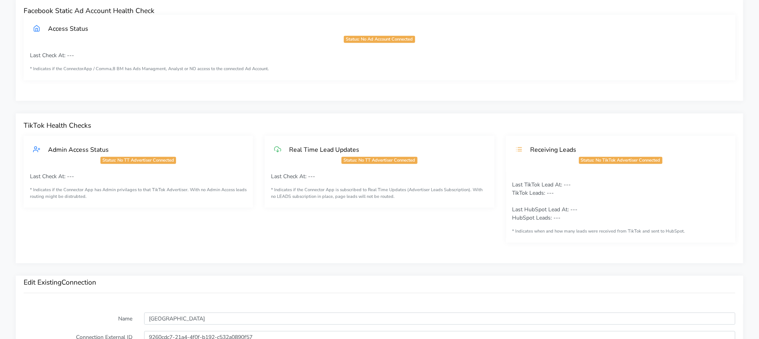
scroll to position [355, 0]
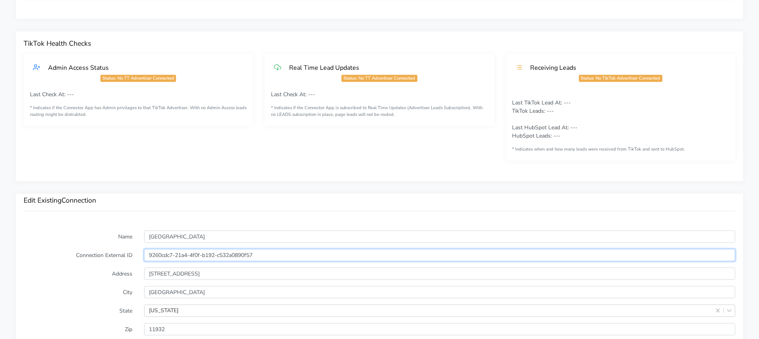
click at [240, 257] on input "9260cdc7-21a4-4f0f-b192-c532a0890f57" at bounding box center [439, 255] width 591 height 12
click at [240, 256] on input "9260cdc7-21a4-4f0f-b192-c532a0890f57" at bounding box center [439, 255] width 591 height 12
click at [80, 231] on label "Name" at bounding box center [78, 236] width 121 height 12
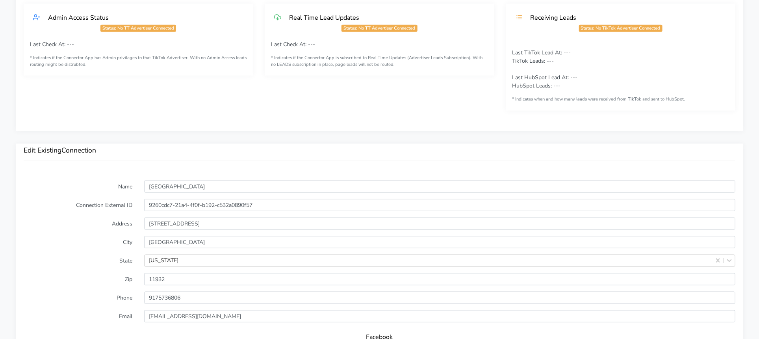
scroll to position [439, 0]
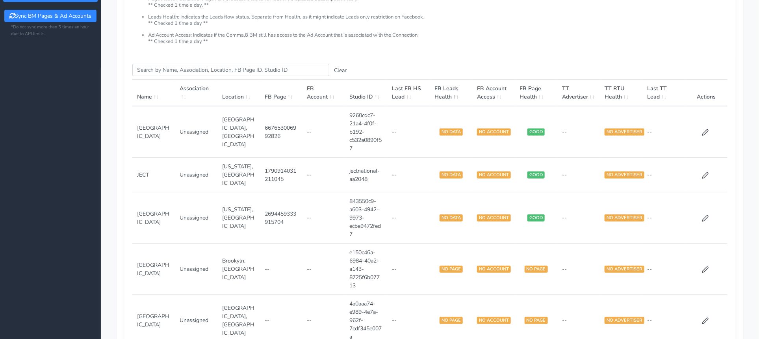
scroll to position [166, 0]
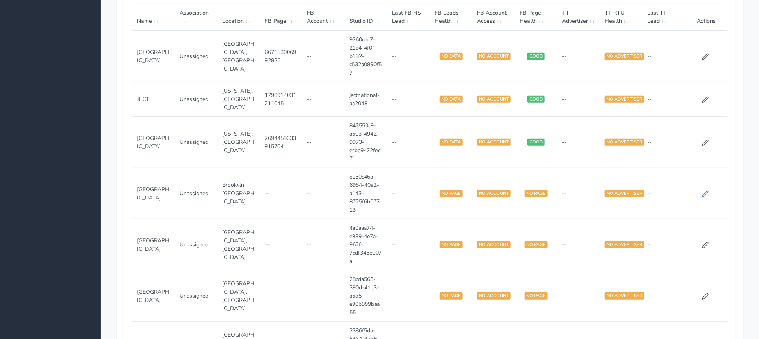
click at [705, 191] on icon at bounding box center [705, 194] width 6 height 6
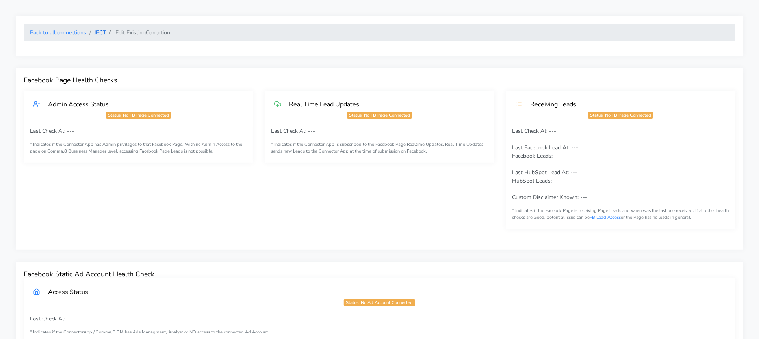
click at [97, 34] on link "JECT" at bounding box center [100, 32] width 12 height 7
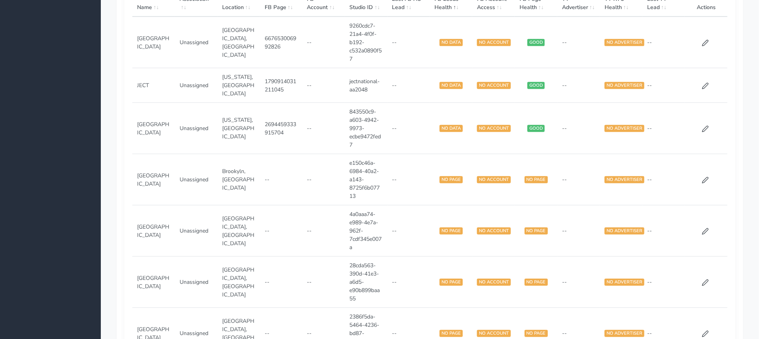
scroll to position [174, 0]
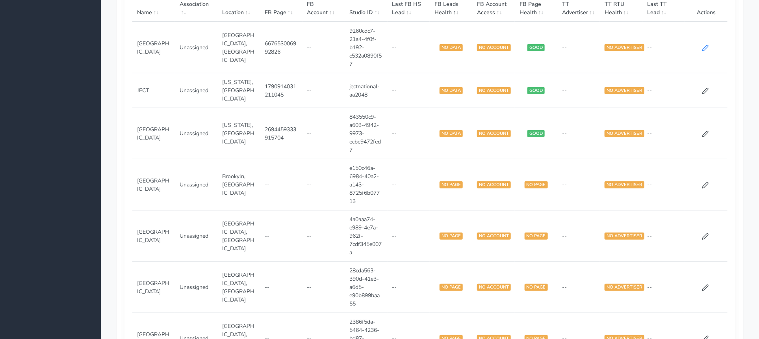
click at [703, 52] on icon at bounding box center [705, 48] width 7 height 7
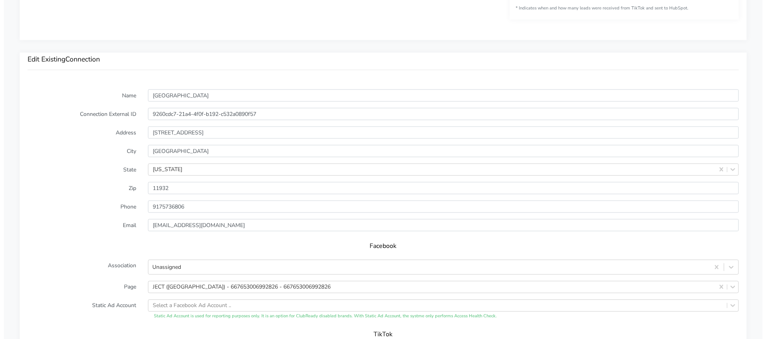
scroll to position [648, 0]
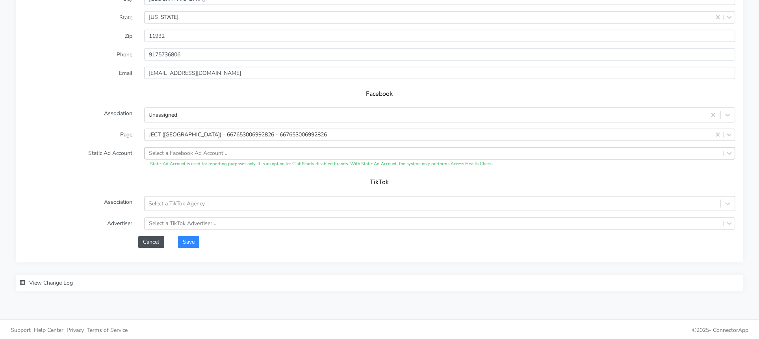
click at [196, 157] on div "Select a Facebook Ad Account .." at bounding box center [434, 153] width 579 height 11
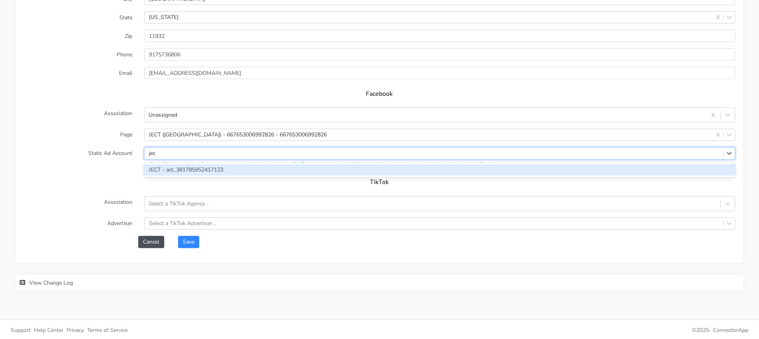
type input "ject"
click at [198, 163] on div "JECT - act_381785952417123" at bounding box center [439, 170] width 591 height 15
click at [190, 168] on div "JECT - act_381785952417123" at bounding box center [439, 169] width 591 height 11
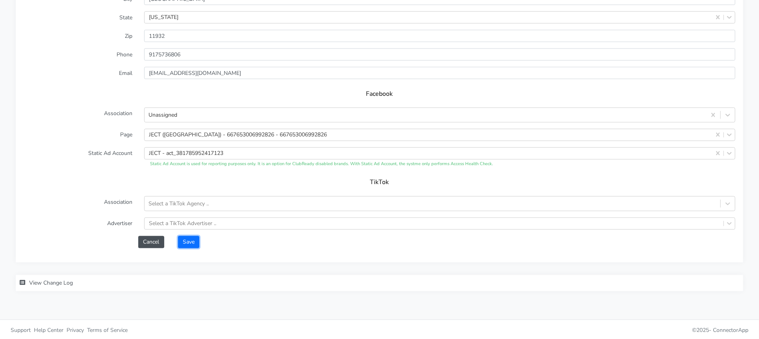
click at [184, 239] on button "Save" at bounding box center [188, 242] width 21 height 12
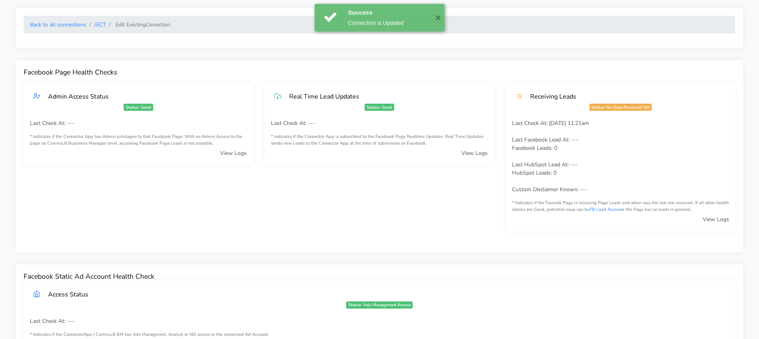
scroll to position [0, 0]
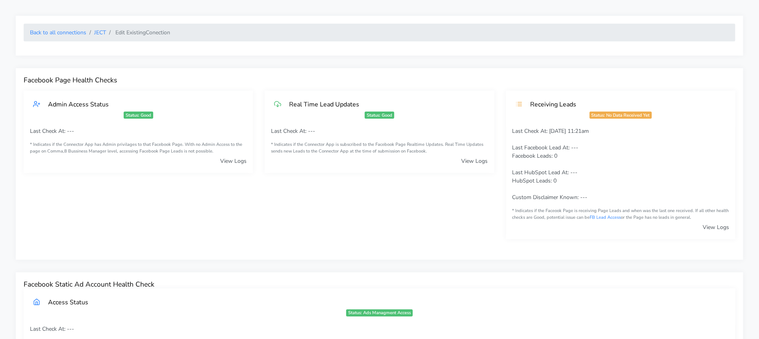
click at [104, 36] on li "JECT" at bounding box center [96, 32] width 20 height 8
click at [102, 33] on link "JECT" at bounding box center [100, 32] width 12 height 7
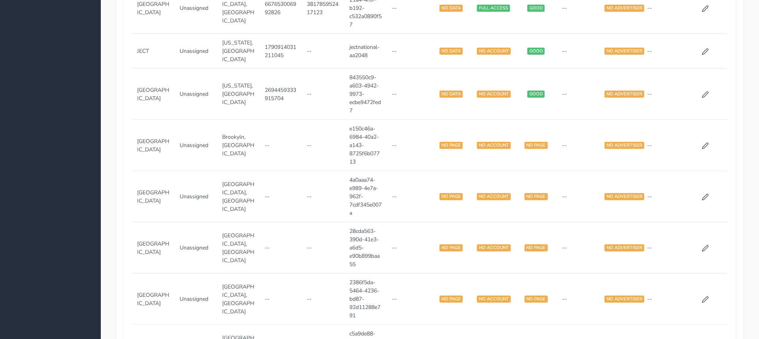
scroll to position [205, 0]
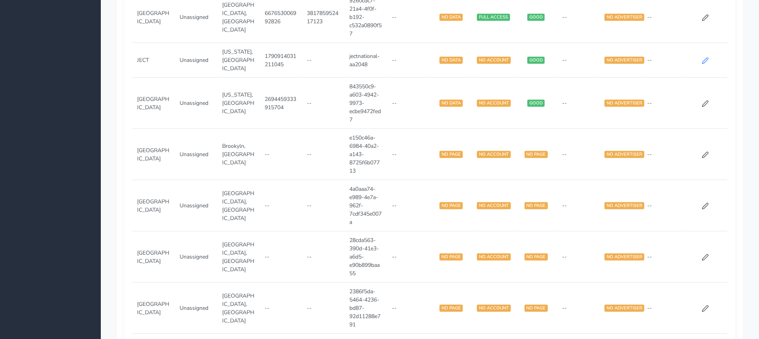
click at [706, 63] on icon at bounding box center [705, 61] width 6 height 6
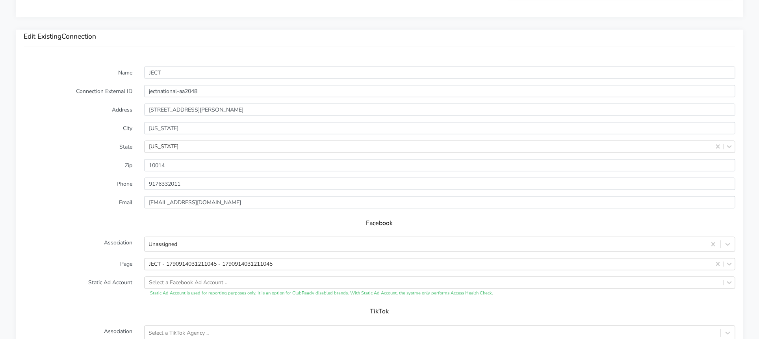
scroll to position [538, 0]
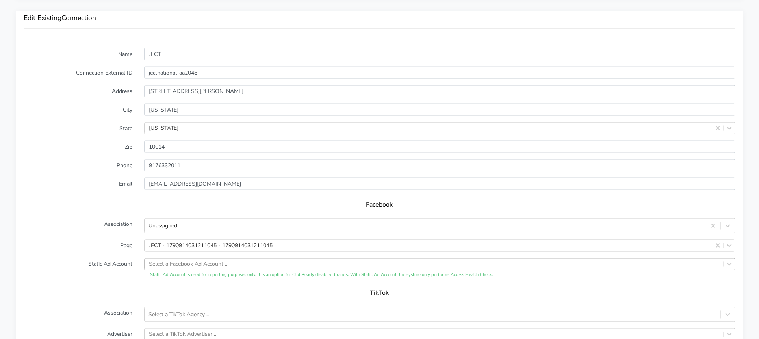
click at [208, 262] on div "Select a Facebook Ad Account .." at bounding box center [439, 264] width 591 height 12
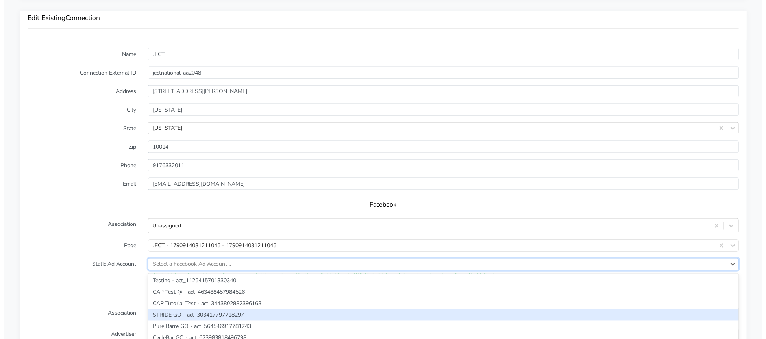
scroll to position [592, 0]
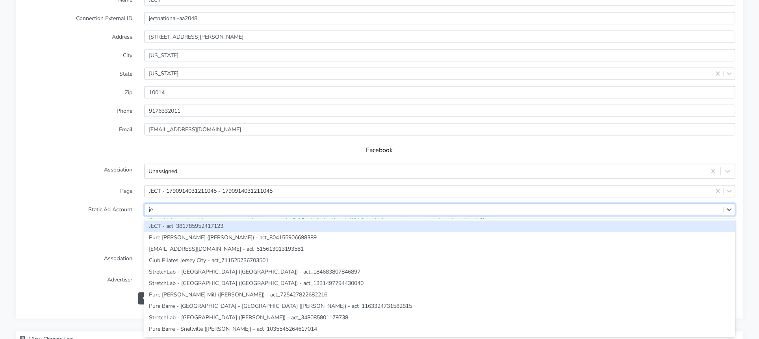
type input "jec"
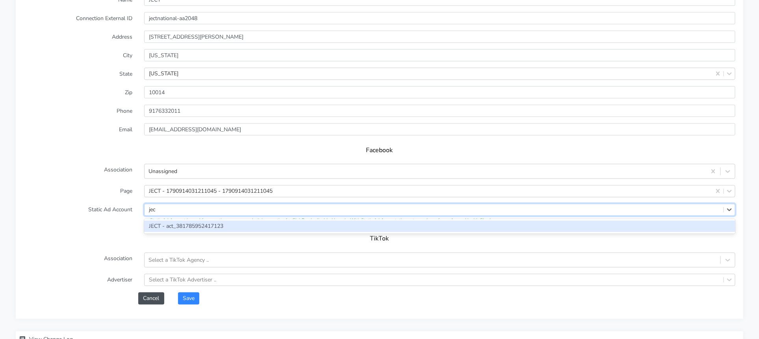
click at [213, 224] on div "JECT - act_381785952417123" at bounding box center [439, 226] width 591 height 11
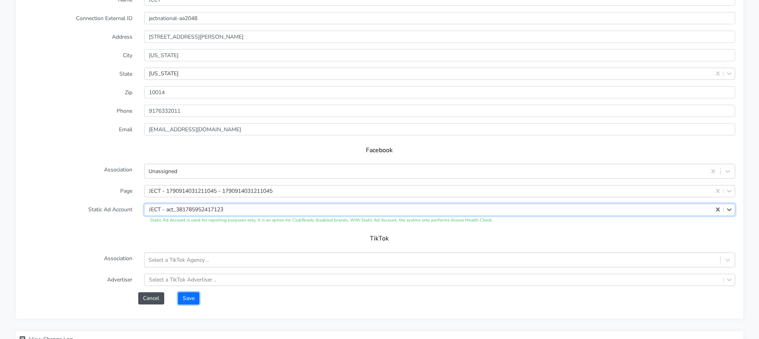
click at [184, 293] on button "Save" at bounding box center [188, 298] width 21 height 12
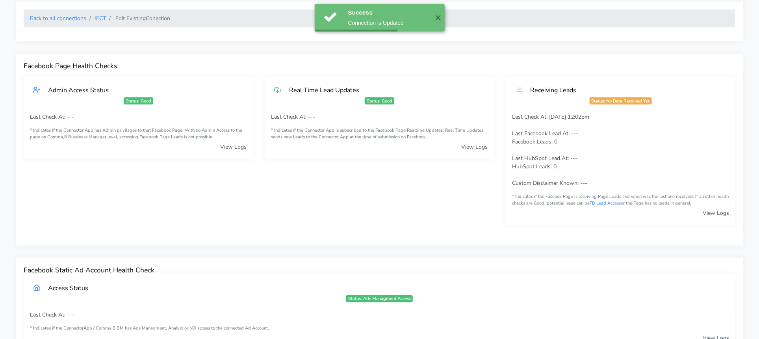
scroll to position [0, 0]
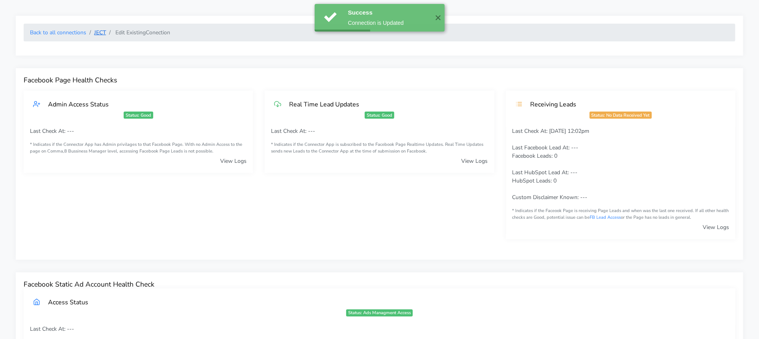
click at [95, 30] on link "JECT" at bounding box center [100, 32] width 12 height 7
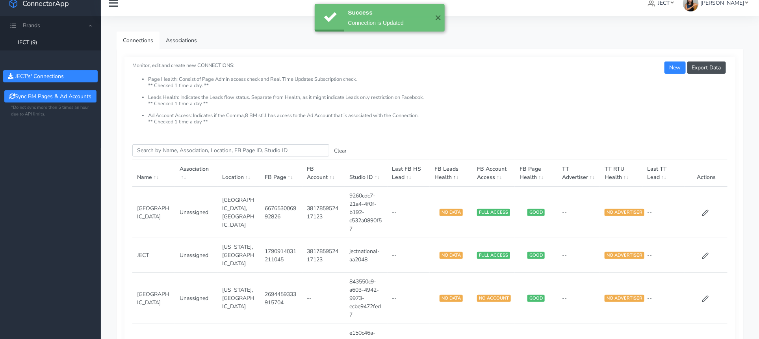
scroll to position [106, 0]
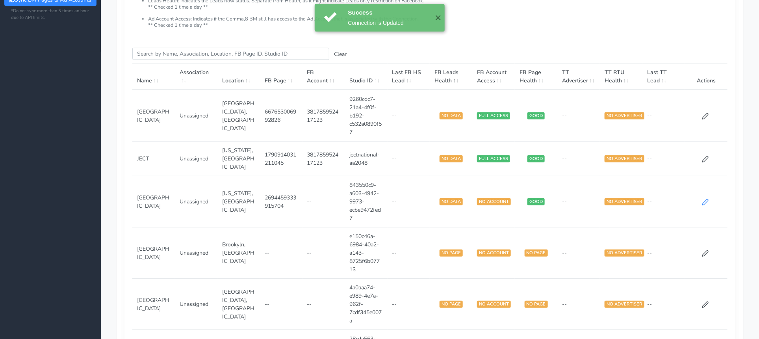
click at [705, 199] on icon at bounding box center [705, 202] width 7 height 7
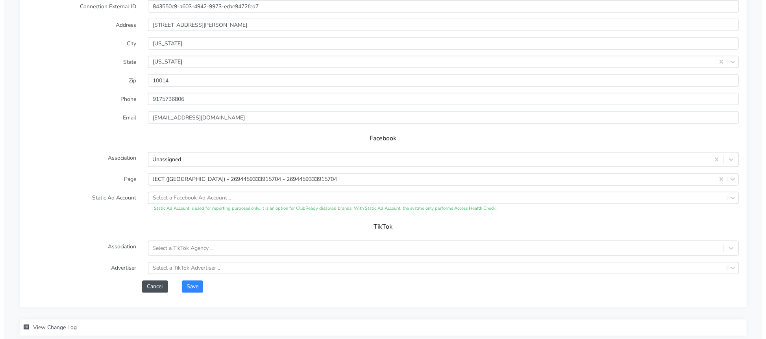
scroll to position [648, 0]
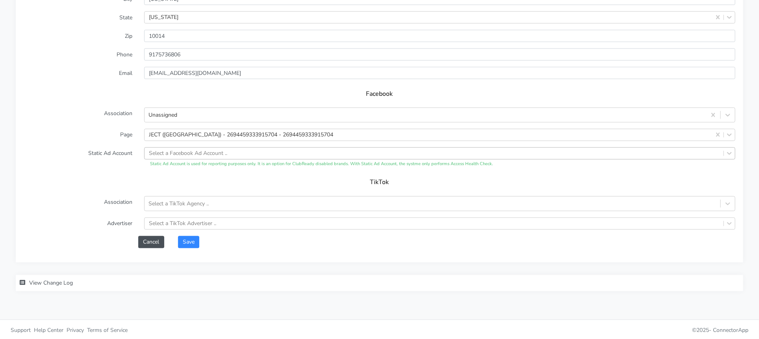
click at [206, 149] on div "Select a Facebook Ad Account .." at bounding box center [188, 153] width 78 height 8
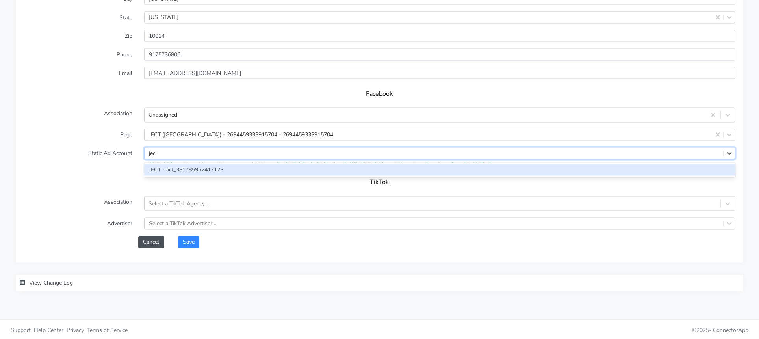
type input "ject"
click at [174, 171] on div "JECT - act_381785952417123" at bounding box center [439, 169] width 591 height 11
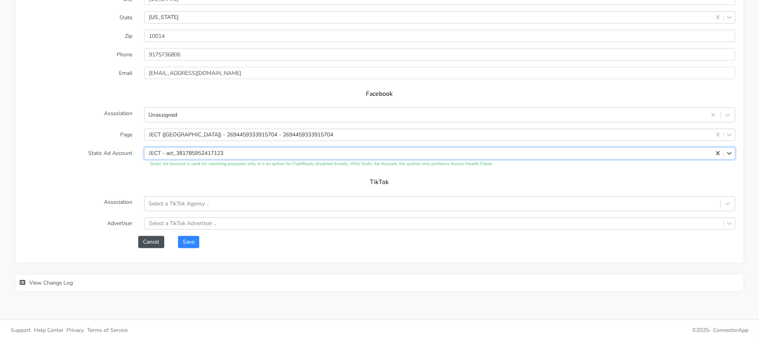
click at [192, 246] on div "Name West Village Connection External ID 843550c9-a603-4942-9973-ecbe9472fed7 A…" at bounding box center [379, 96] width 727 height 333
click at [192, 245] on button "Save" at bounding box center [188, 242] width 21 height 12
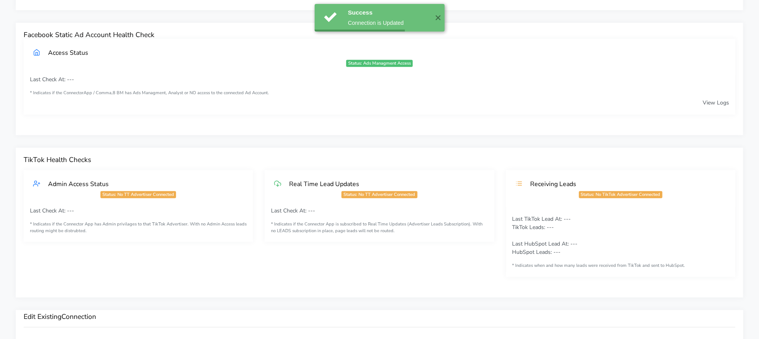
scroll to position [260, 0]
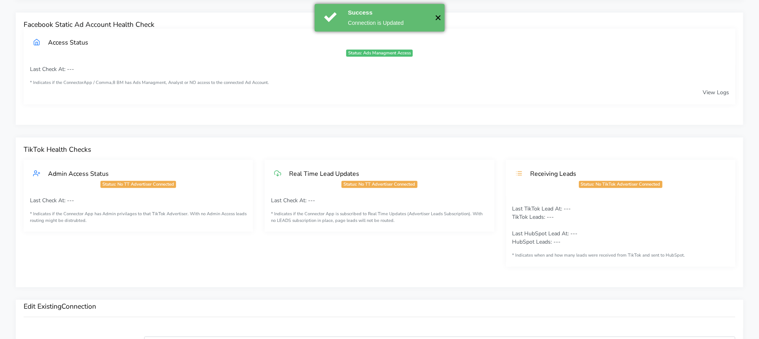
click at [432, 15] on button "✕" at bounding box center [438, 18] width 13 height 28
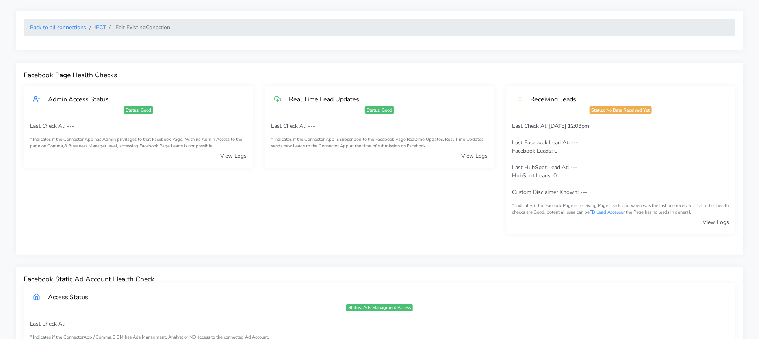
scroll to position [0, 0]
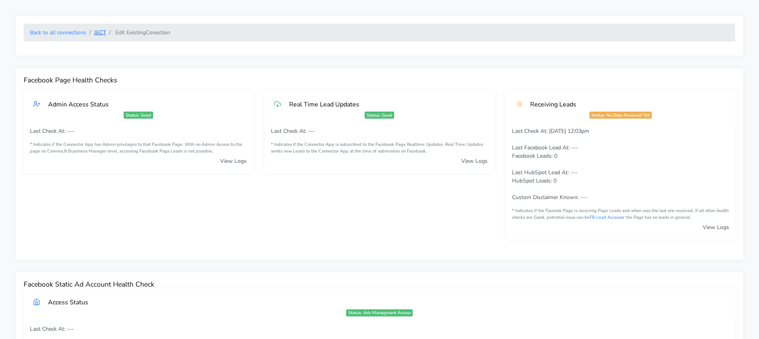
click at [103, 30] on link "JECT" at bounding box center [100, 32] width 12 height 7
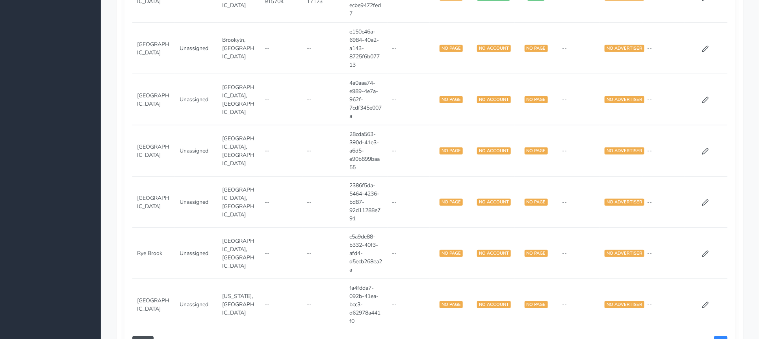
scroll to position [311, 0]
click at [707, 100] on icon at bounding box center [705, 99] width 7 height 7
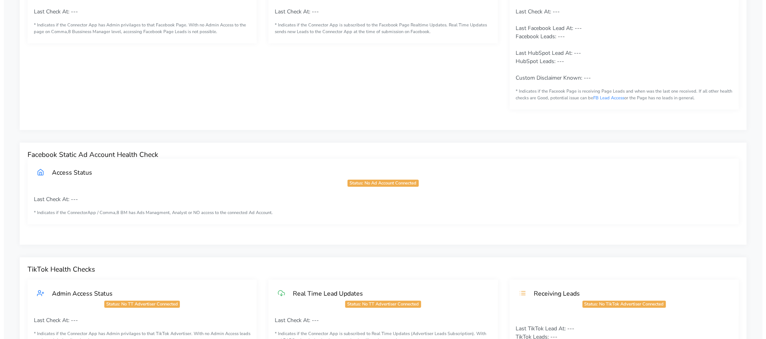
scroll to position [585, 0]
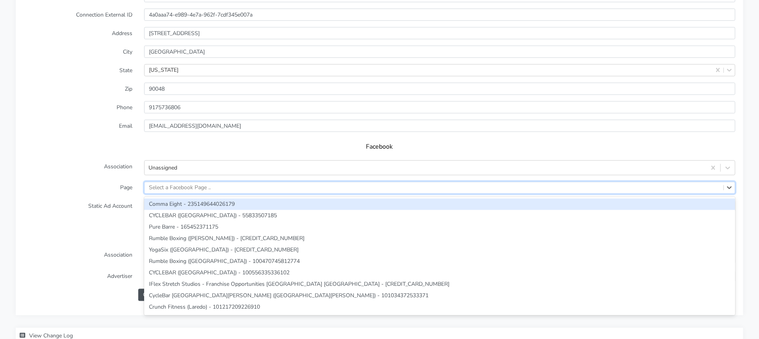
click at [228, 182] on div "Select a Facebook Page .." at bounding box center [434, 187] width 579 height 11
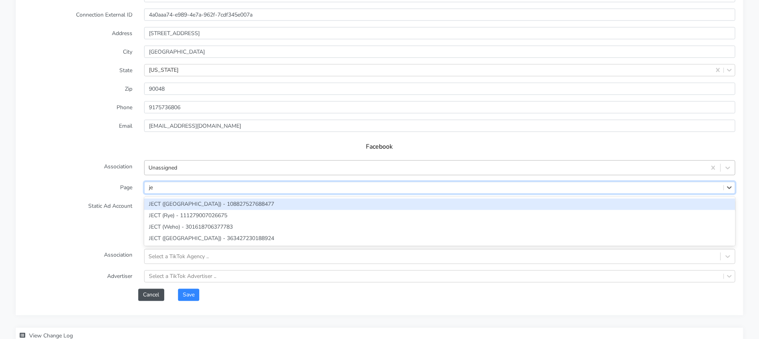
type input "jec"
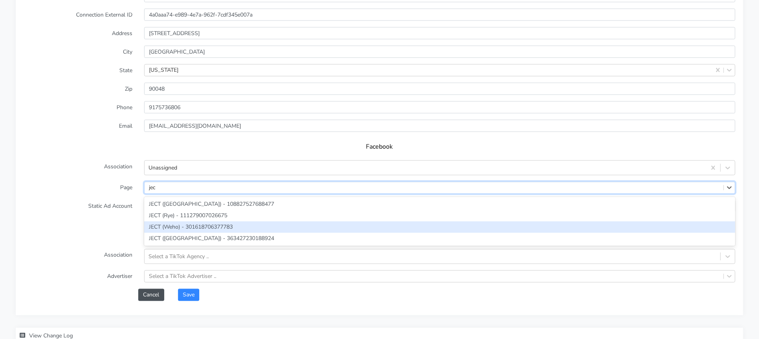
click at [196, 221] on div "JECT (Weho) - 301618706377783" at bounding box center [439, 226] width 591 height 11
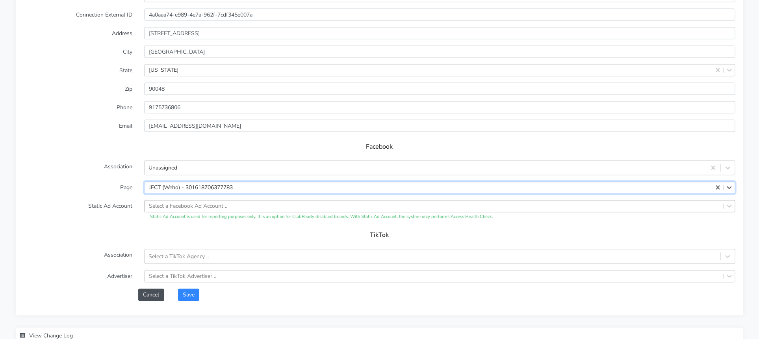
click at [186, 206] on div "Select a Facebook Ad Account .." at bounding box center [188, 206] width 78 height 8
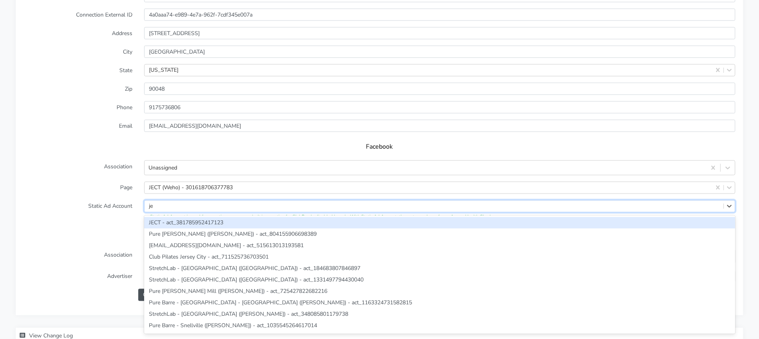
type input "jec"
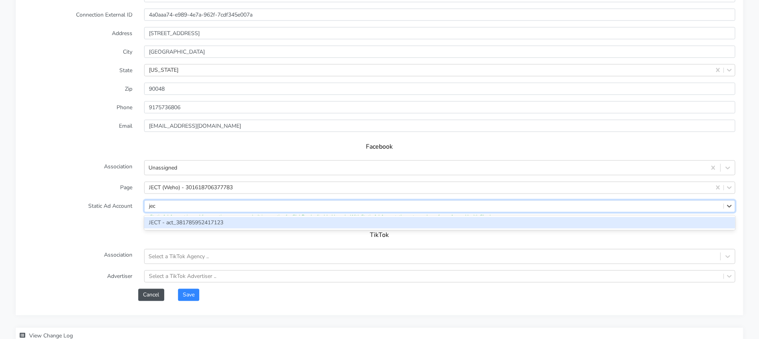
click at [182, 217] on div "JECT - act_381785952417123" at bounding box center [439, 222] width 591 height 11
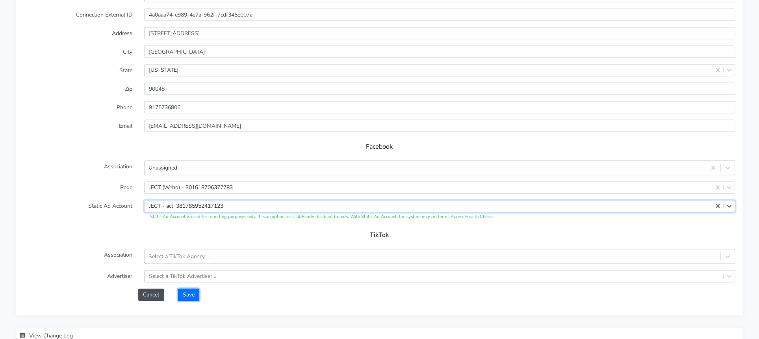
click at [193, 291] on button "Save" at bounding box center [188, 295] width 21 height 12
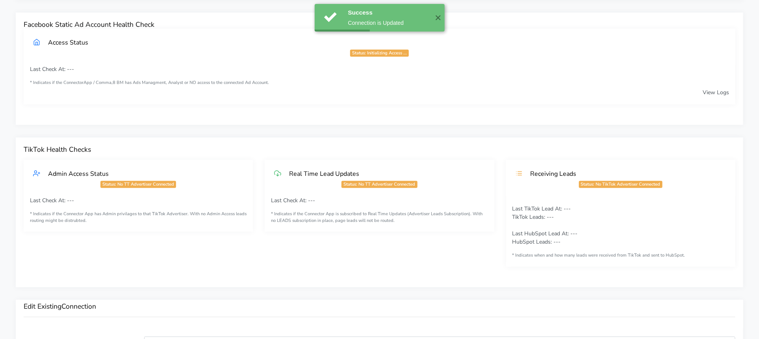
scroll to position [0, 0]
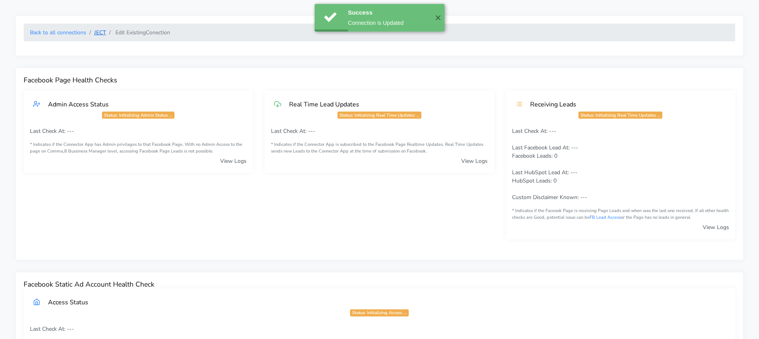
click at [98, 33] on link "JECT" at bounding box center [100, 32] width 12 height 7
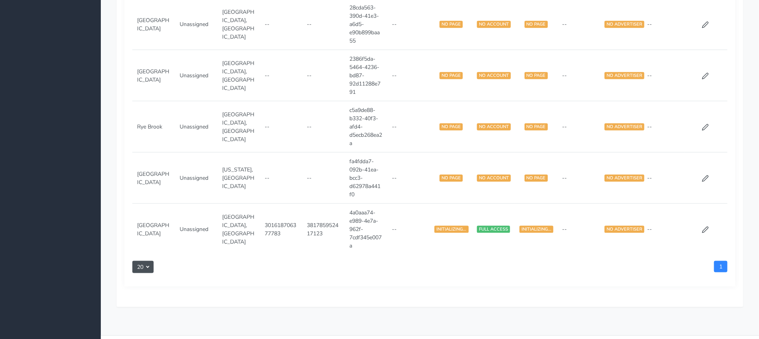
scroll to position [385, 0]
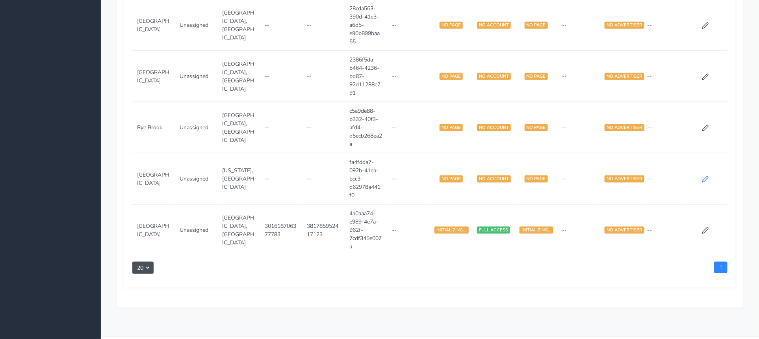
click at [702, 177] on icon at bounding box center [705, 179] width 7 height 7
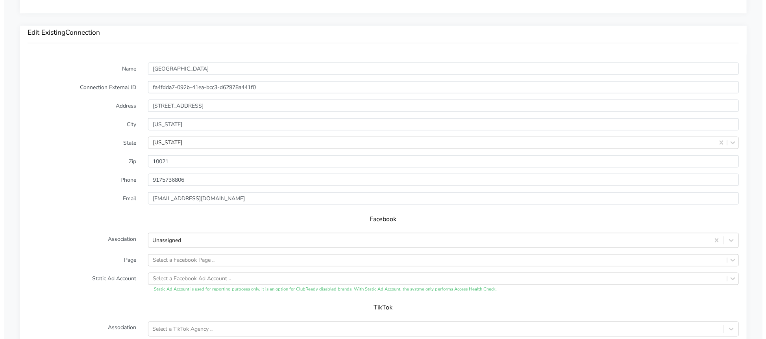
scroll to position [638, 0]
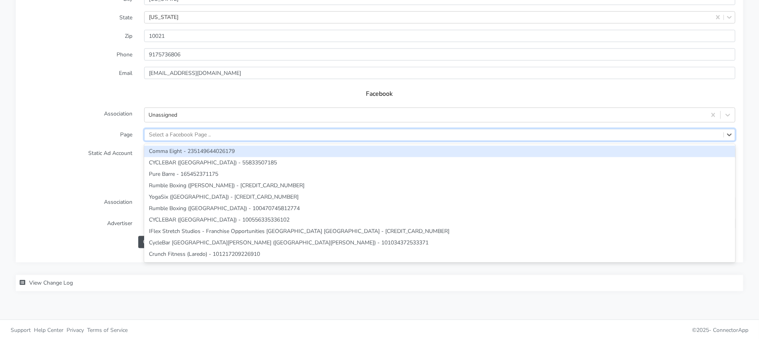
click at [206, 133] on div "Select a Facebook Page .." at bounding box center [180, 135] width 62 height 8
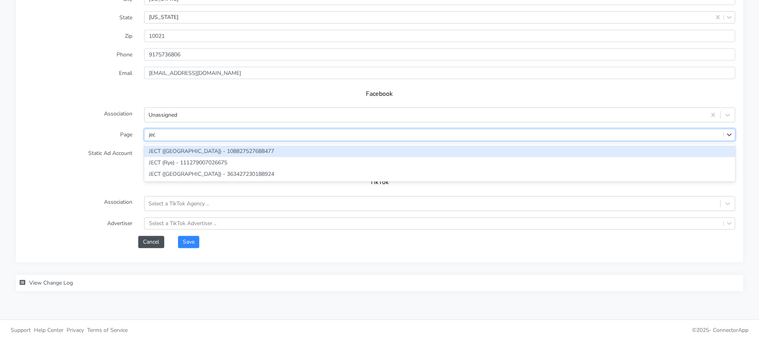
type input "ject"
click at [215, 149] on div "JECT ([GEOGRAPHIC_DATA]) - 108827527688477" at bounding box center [439, 151] width 591 height 11
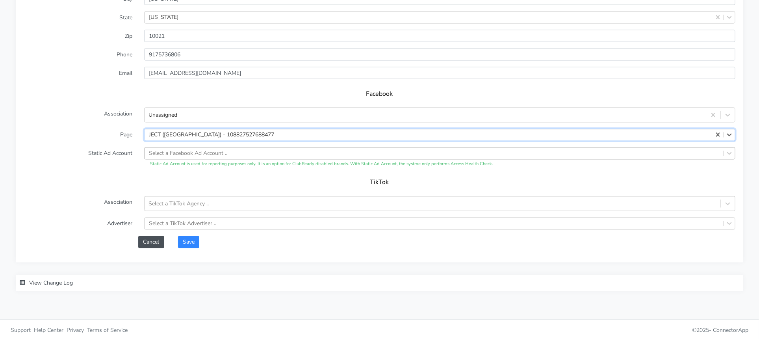
click at [215, 149] on div "Select a Facebook Ad Account .." at bounding box center [188, 153] width 78 height 8
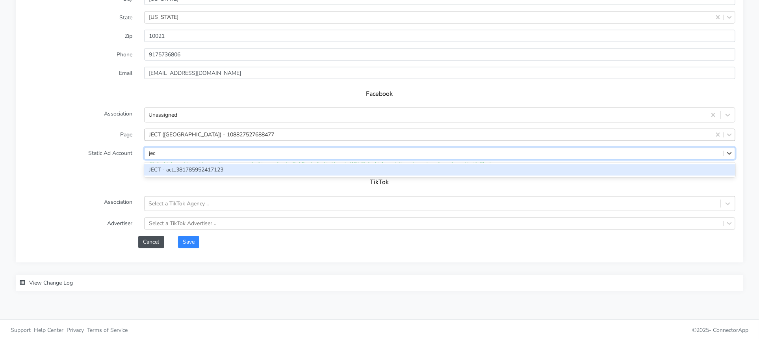
type input "ject"
click at [245, 163] on div "JECT - act_381785952417123" at bounding box center [439, 170] width 591 height 15
click at [210, 173] on div "JECT - act_381785952417123" at bounding box center [439, 169] width 591 height 11
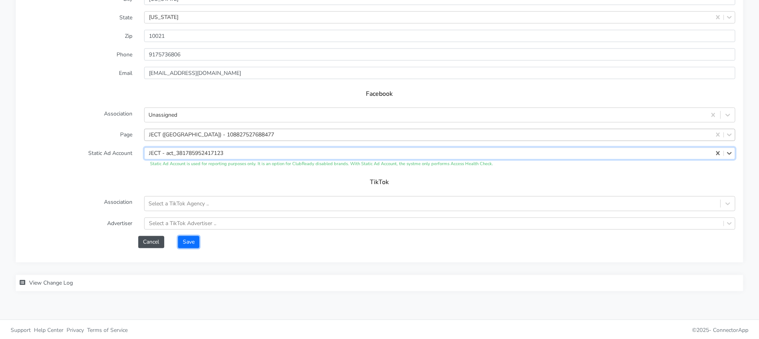
click at [180, 237] on button "Save" at bounding box center [188, 242] width 21 height 12
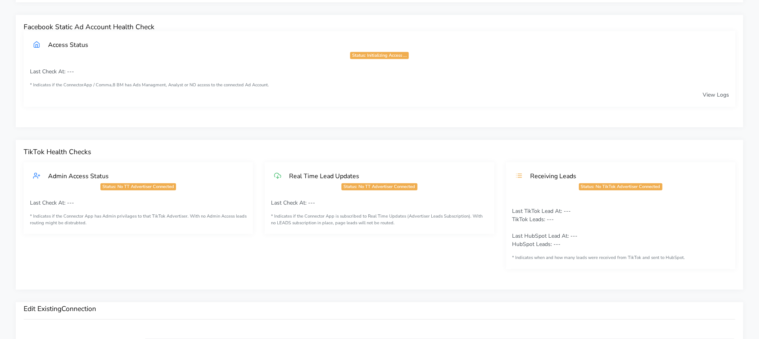
scroll to position [0, 0]
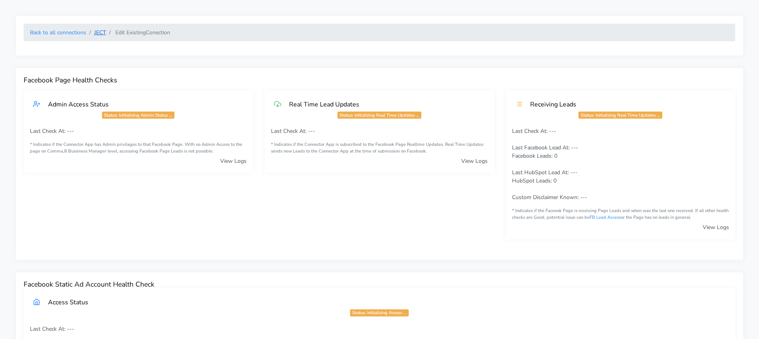
click at [105, 33] on link "JECT" at bounding box center [100, 32] width 12 height 7
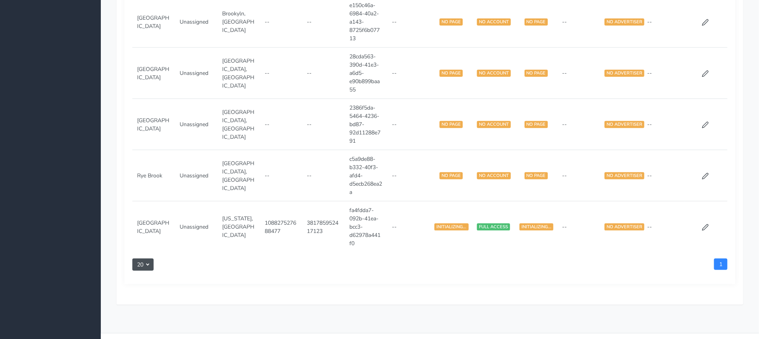
scroll to position [402, 0]
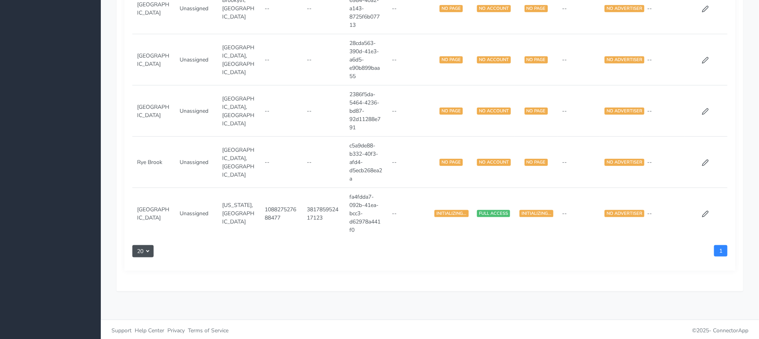
click at [704, 165] on td at bounding box center [706, 162] width 43 height 51
click at [705, 163] on icon at bounding box center [705, 163] width 6 height 6
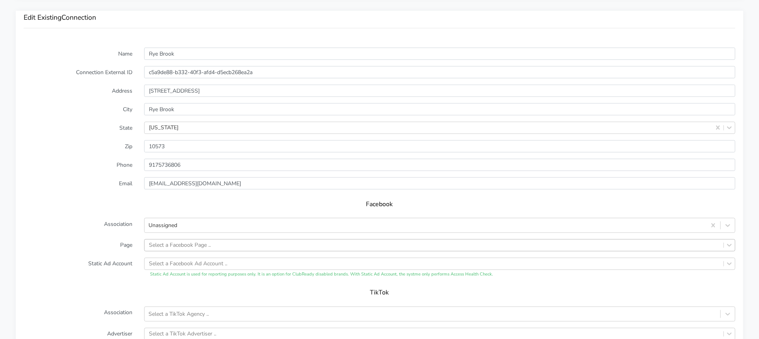
scroll to position [563, 0]
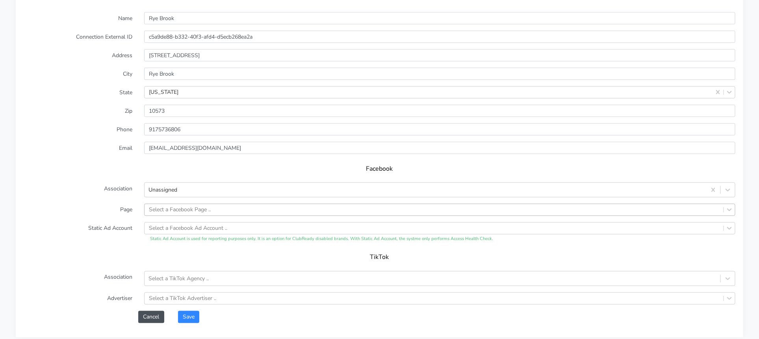
click at [214, 216] on div "Select a Facebook Page .." at bounding box center [439, 210] width 591 height 12
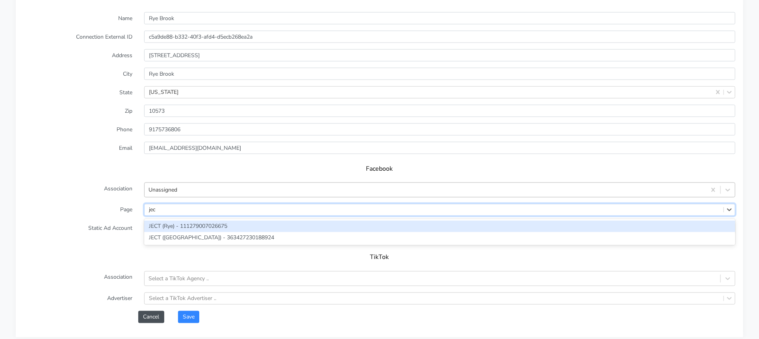
type input "ject"
click at [221, 221] on div "JECT (Rye) - 111279007026675" at bounding box center [439, 226] width 591 height 11
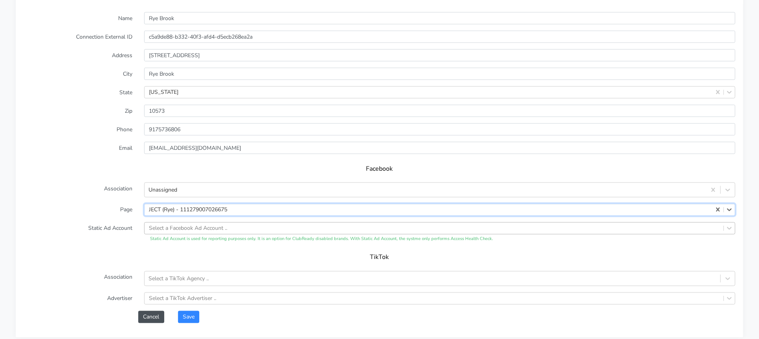
click at [212, 232] on div "Select a Facebook Ad Account .." at bounding box center [439, 228] width 591 height 12
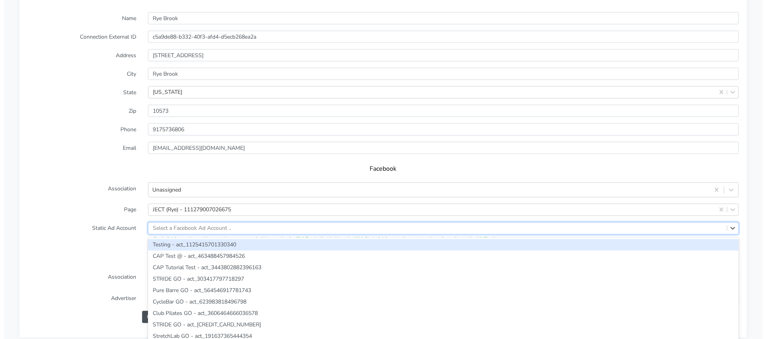
scroll to position [582, 0]
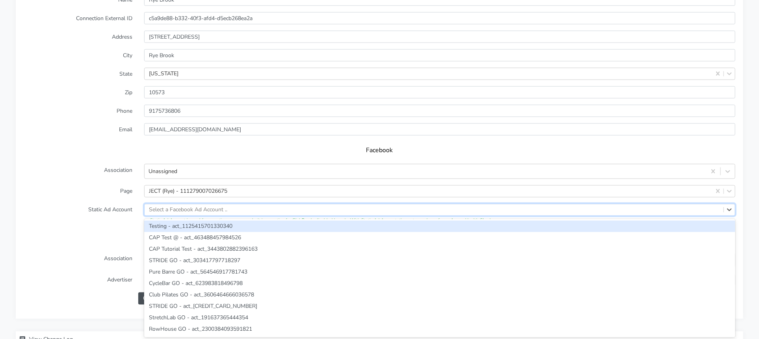
click at [211, 226] on div "Testing - act_1125415701330340" at bounding box center [439, 226] width 591 height 11
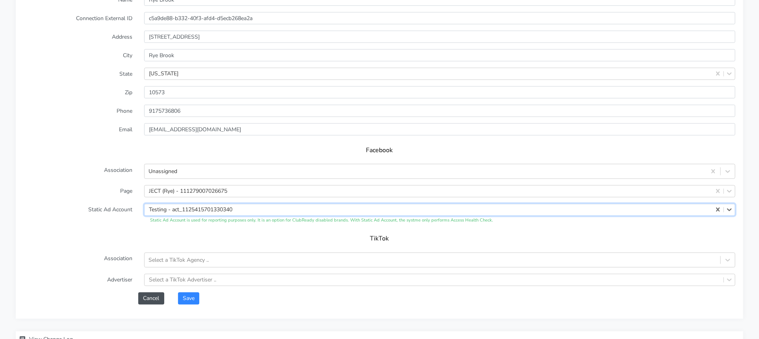
click at [214, 211] on div "Testing - act_1125415701330340" at bounding box center [190, 210] width 83 height 8
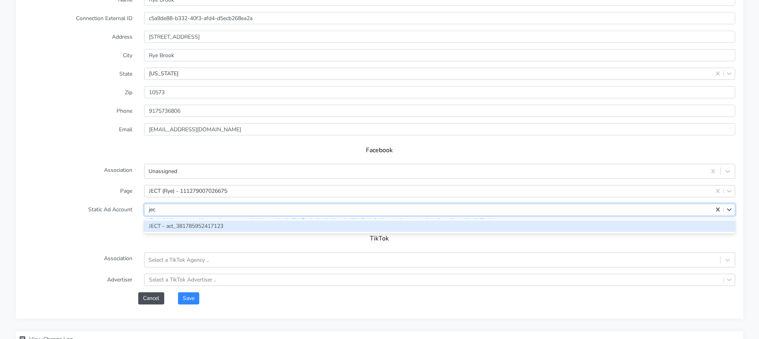
type input "ject"
click at [215, 221] on div "JECT - act_381785952417123" at bounding box center [439, 226] width 591 height 11
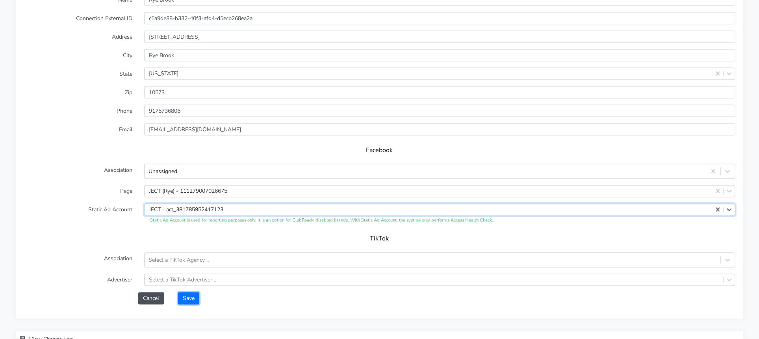
click at [180, 294] on button "Save" at bounding box center [188, 298] width 21 height 12
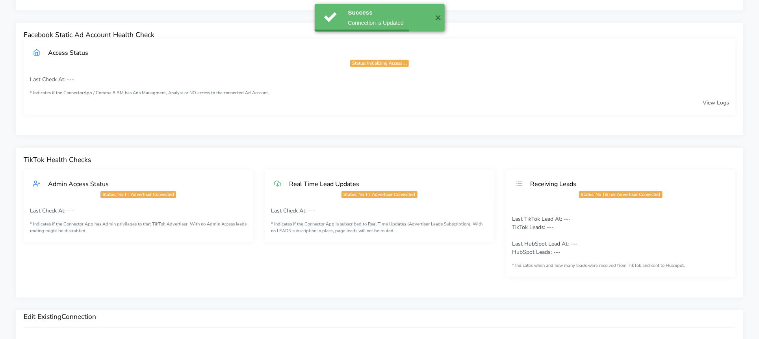
scroll to position [260, 0]
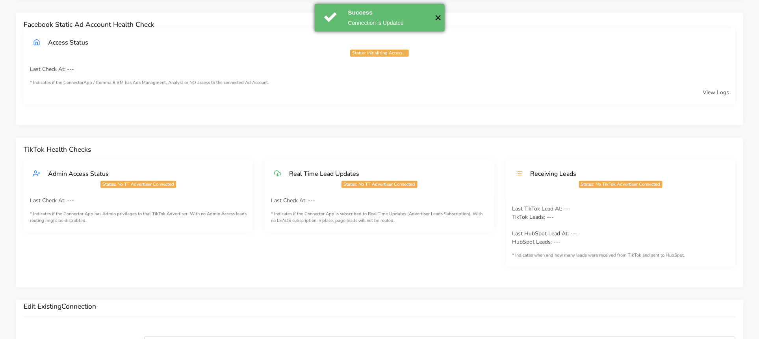
click at [439, 16] on button "✕" at bounding box center [438, 18] width 13 height 28
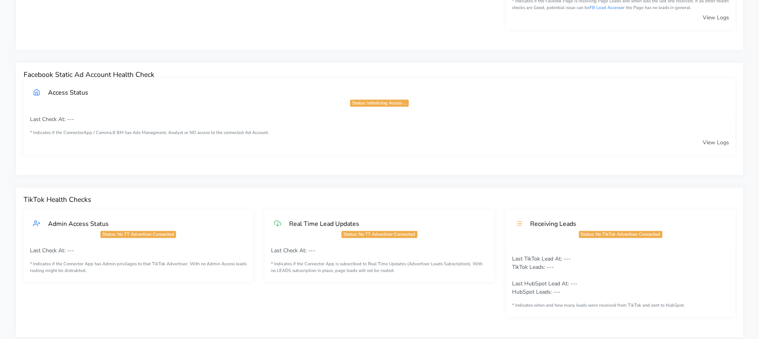
scroll to position [0, 0]
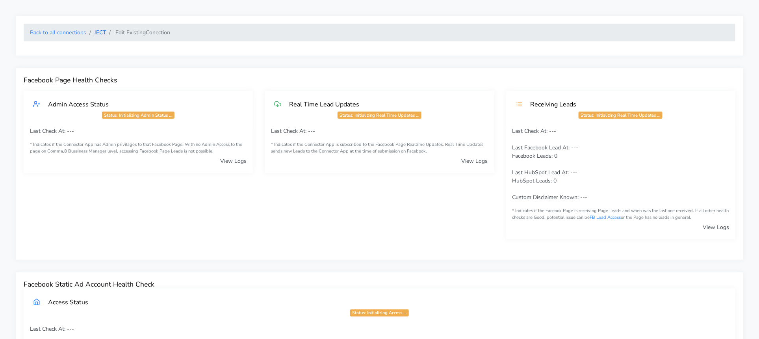
click at [98, 33] on link "JECT" at bounding box center [100, 32] width 12 height 7
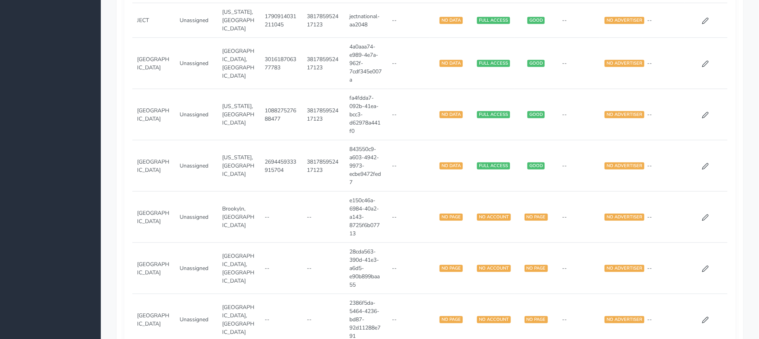
scroll to position [299, 0]
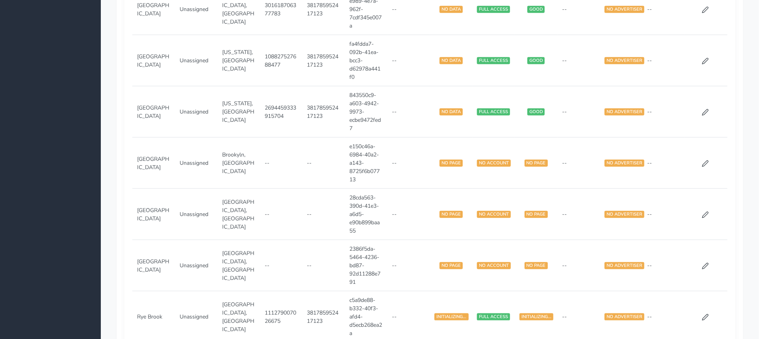
click at [711, 213] on td at bounding box center [706, 214] width 43 height 51
click at [706, 213] on icon at bounding box center [705, 214] width 7 height 7
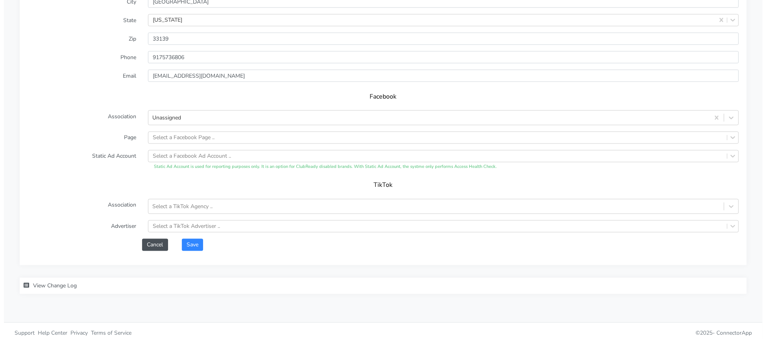
scroll to position [638, 0]
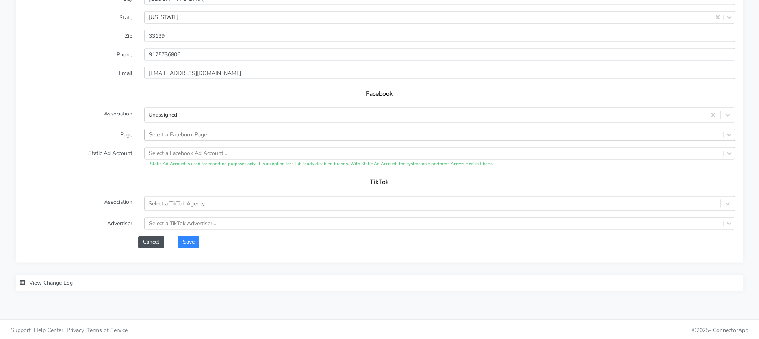
click at [182, 131] on div "Select a Facebook Page .." at bounding box center [180, 135] width 62 height 8
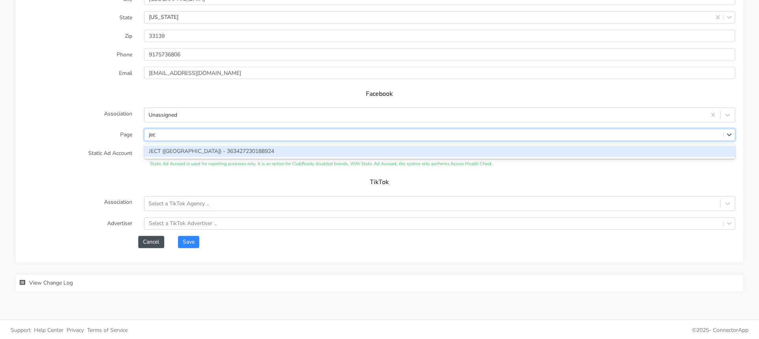
type input "ject"
click at [200, 155] on div "JECT ([GEOGRAPHIC_DATA]) - 363427230188924" at bounding box center [439, 151] width 591 height 11
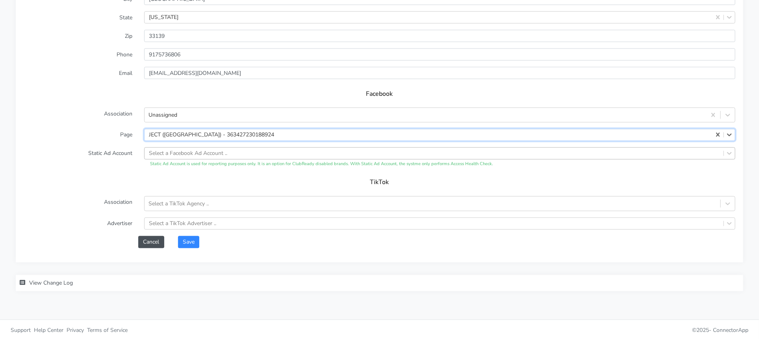
click at [197, 153] on div "Select a Facebook Ad Account .." at bounding box center [188, 153] width 78 height 8
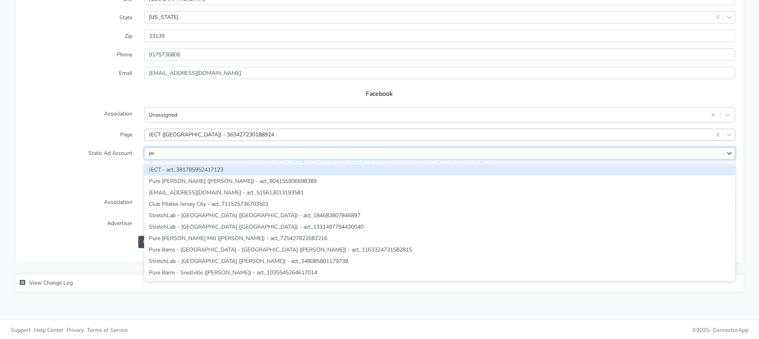
type input "ject"
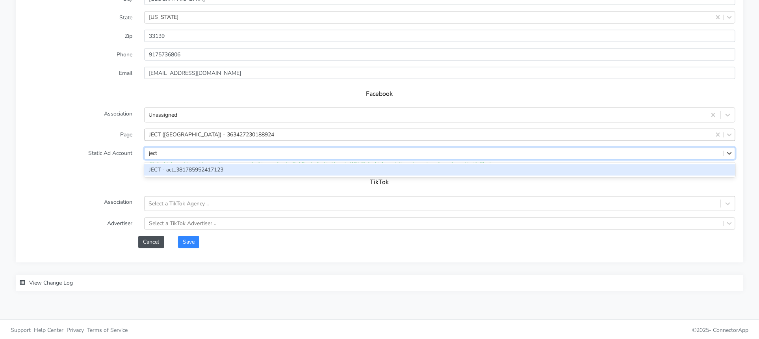
click at [193, 168] on div "JECT - act_381785952417123" at bounding box center [439, 169] width 591 height 11
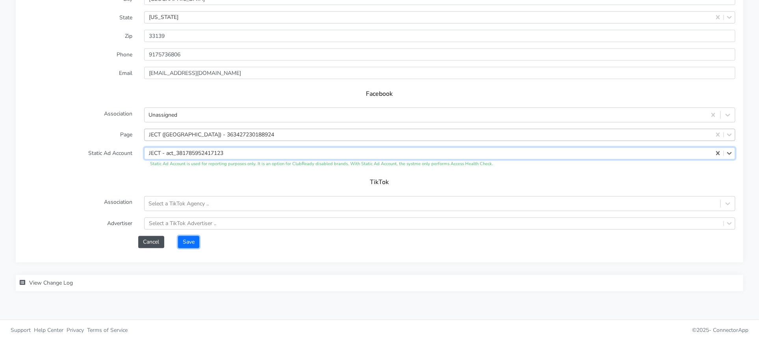
click at [184, 241] on button "Save" at bounding box center [188, 242] width 21 height 12
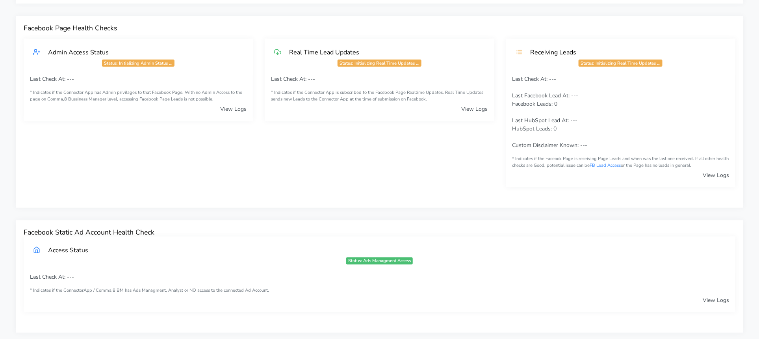
scroll to position [0, 0]
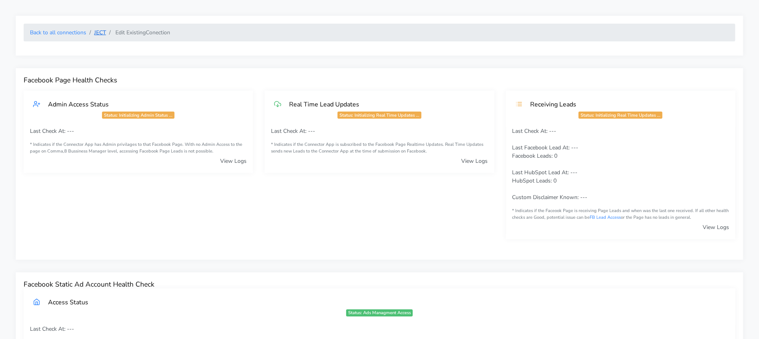
click at [98, 34] on link "JECT" at bounding box center [100, 32] width 12 height 7
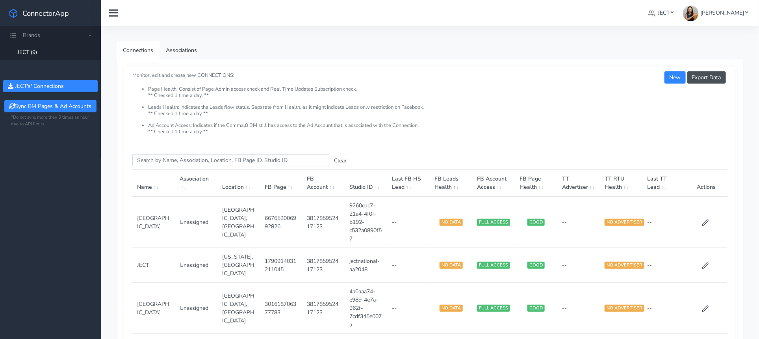
click at [523, 50] on ul "Connections Associations" at bounding box center [430, 49] width 627 height 17
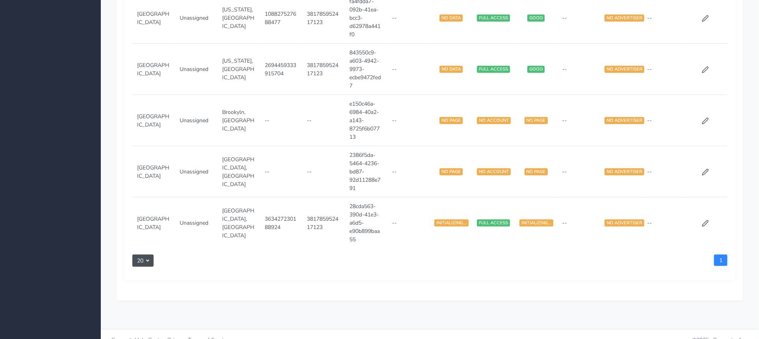
scroll to position [385, 0]
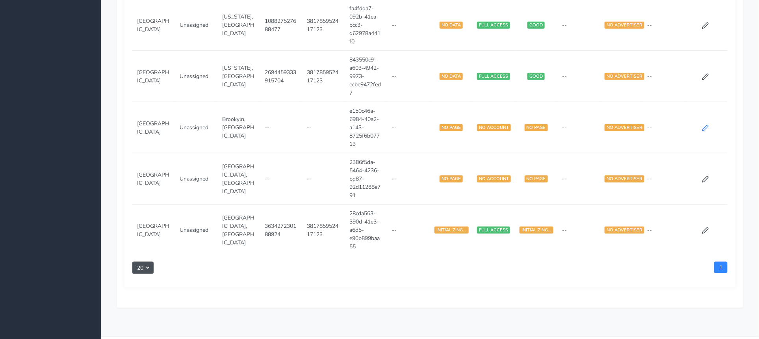
click at [705, 126] on icon at bounding box center [705, 127] width 7 height 7
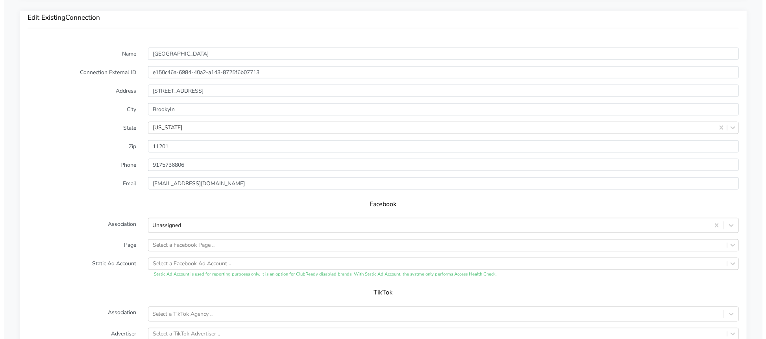
scroll to position [638, 0]
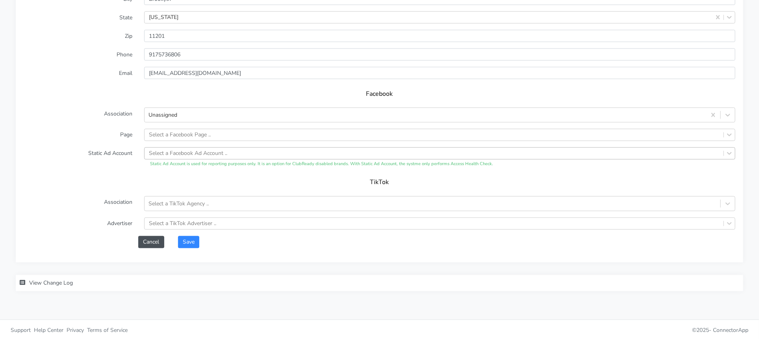
click at [204, 150] on div "Select a Facebook Ad Account .." at bounding box center [188, 153] width 78 height 8
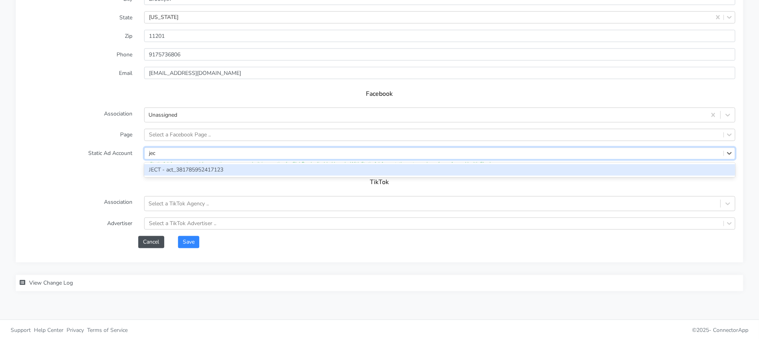
type input "ject"
click at [219, 169] on div "JECT - act_381785952417123" at bounding box center [439, 169] width 591 height 11
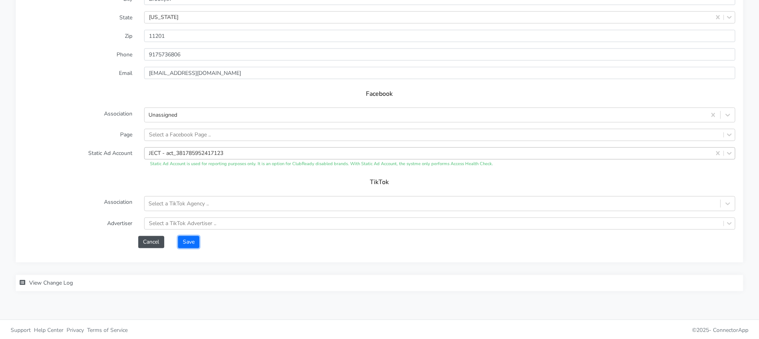
click at [184, 243] on button "Save" at bounding box center [188, 242] width 21 height 12
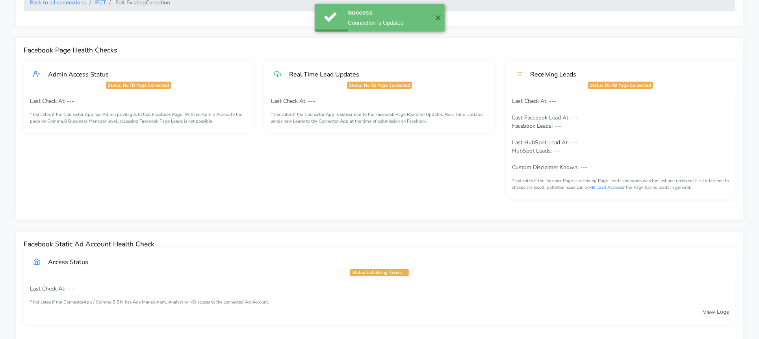
scroll to position [0, 0]
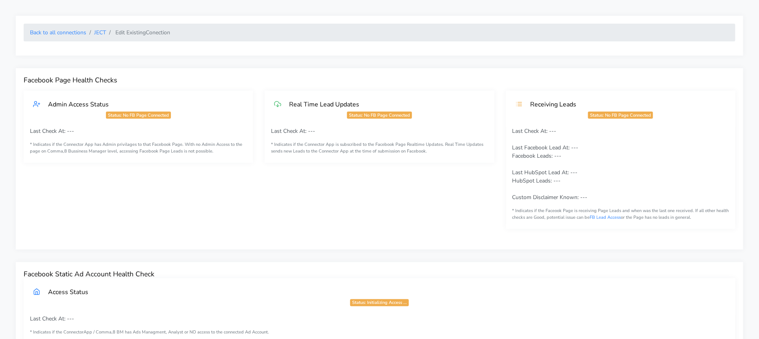
click at [93, 30] on li "JECT" at bounding box center [96, 32] width 20 height 8
click at [95, 30] on link "JECT" at bounding box center [100, 32] width 12 height 7
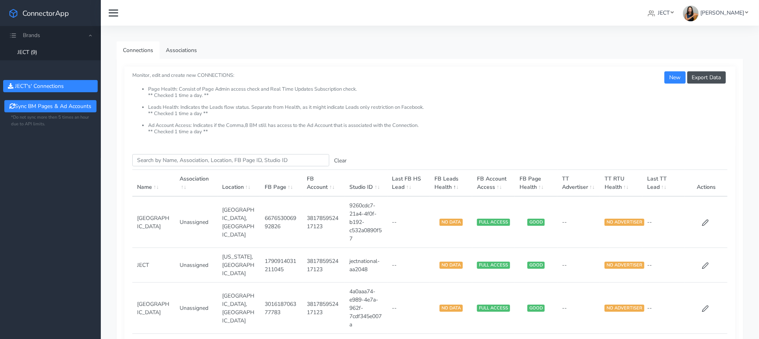
scroll to position [402, 0]
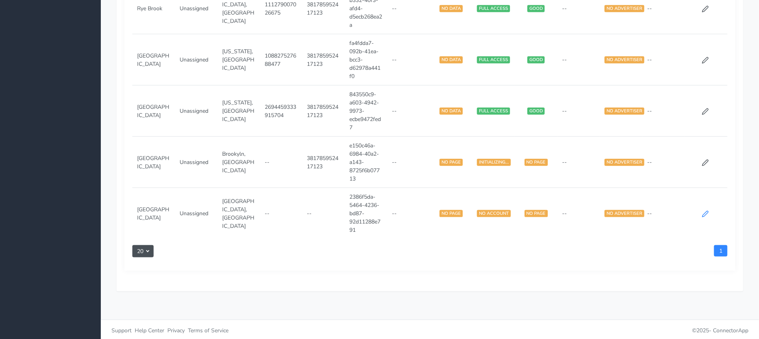
click at [706, 210] on icon at bounding box center [705, 213] width 7 height 7
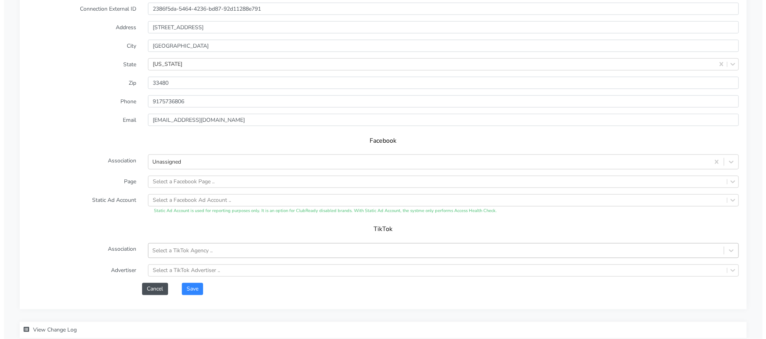
scroll to position [638, 0]
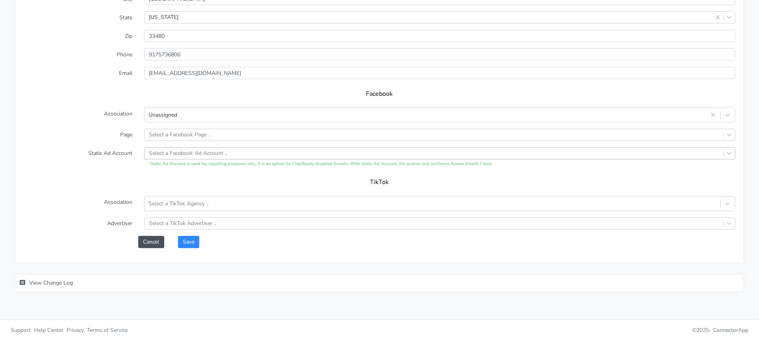
click at [183, 152] on div "Select a Facebook Ad Account .." at bounding box center [188, 153] width 78 height 8
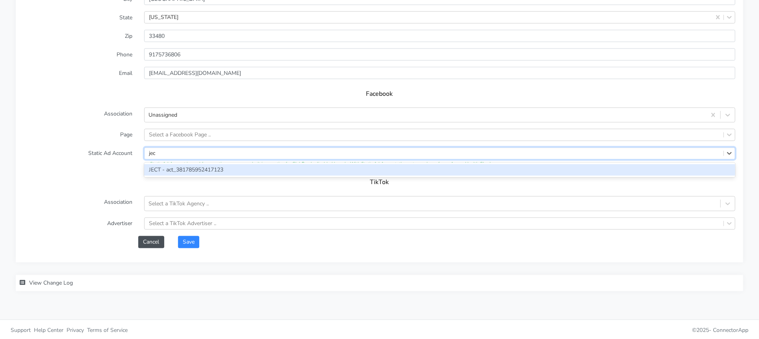
type input "ject"
click at [193, 173] on div "JECT - act_381785952417123" at bounding box center [439, 169] width 591 height 11
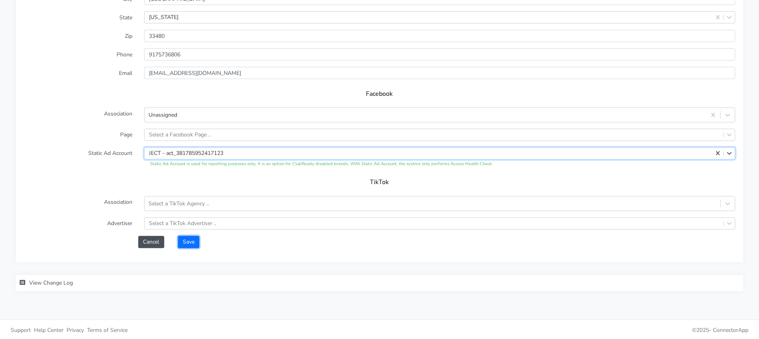
click at [184, 245] on button "Save" at bounding box center [188, 242] width 21 height 12
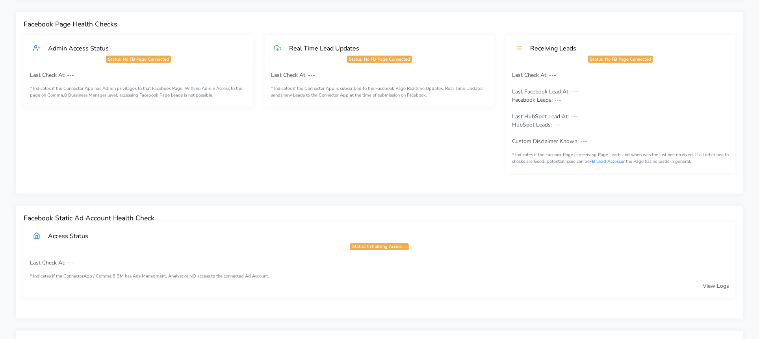
scroll to position [0, 0]
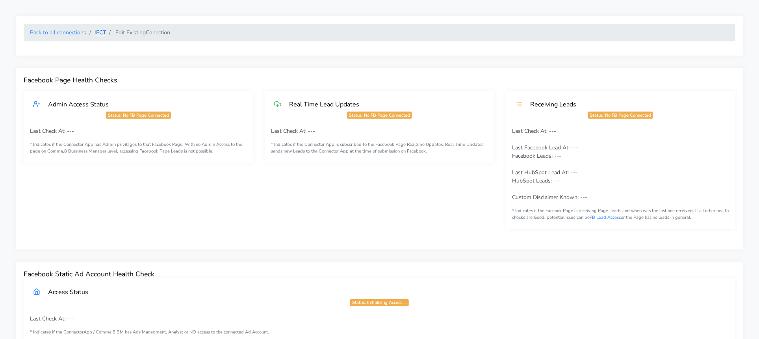
click at [103, 35] on link "JECT" at bounding box center [100, 32] width 12 height 7
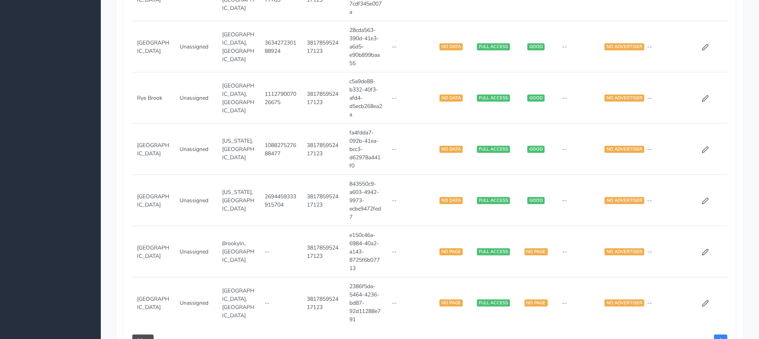
scroll to position [402, 0]
